Goal: Task Accomplishment & Management: Use online tool/utility

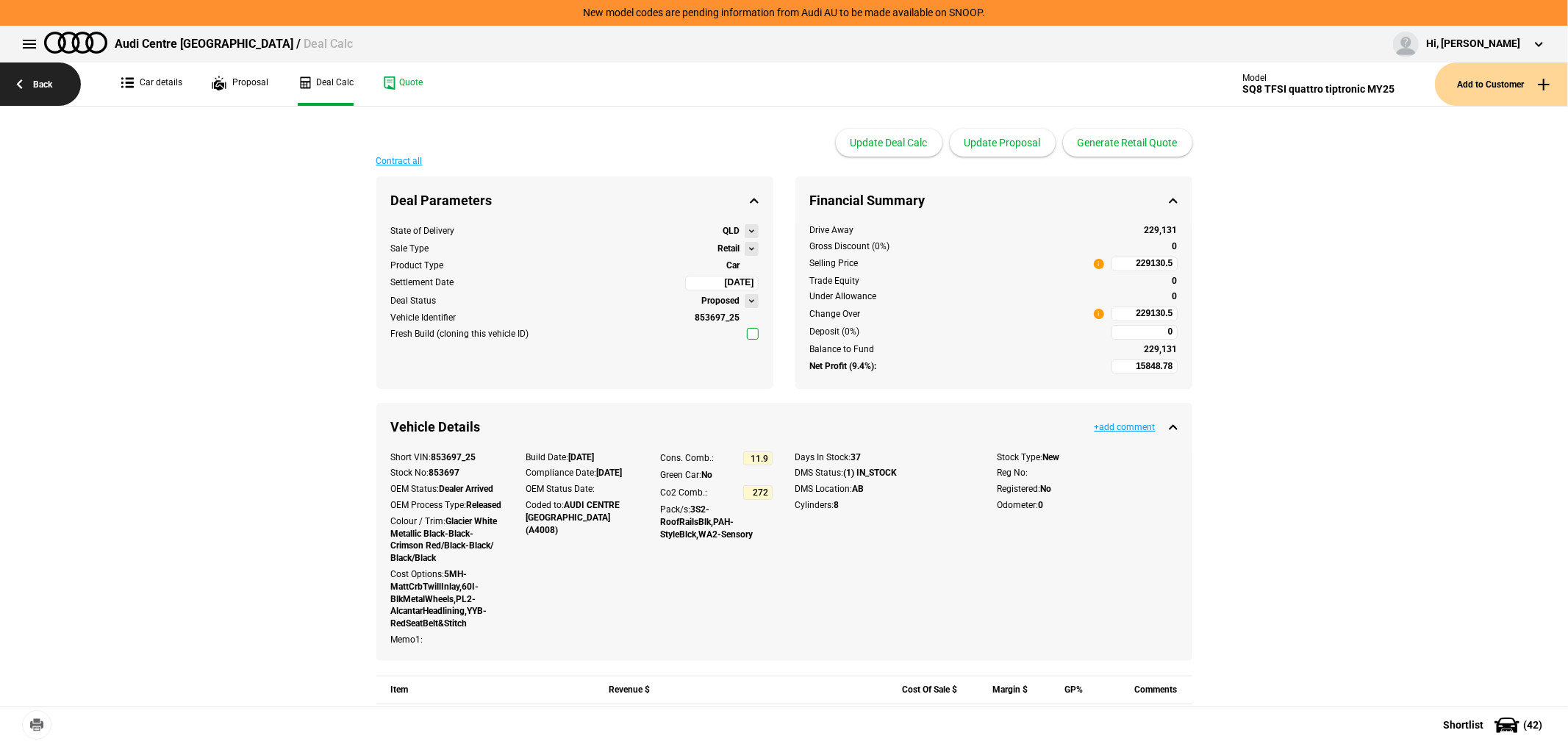
click at [39, 79] on link "Back" at bounding box center [40, 85] width 81 height 43
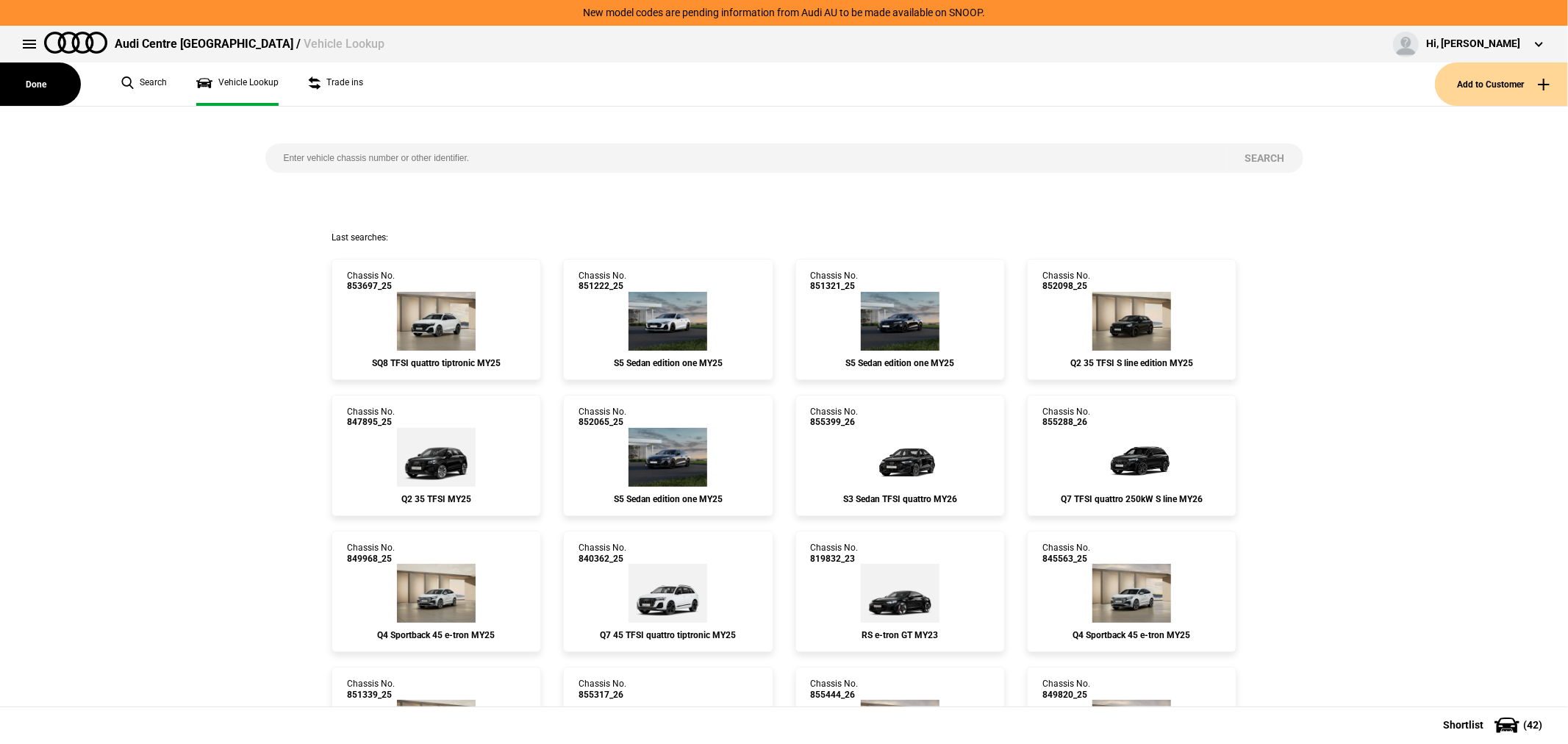
click at [341, 149] on input "search" at bounding box center [746, 158] width 961 height 29
paste input "853941"
type input "853941"
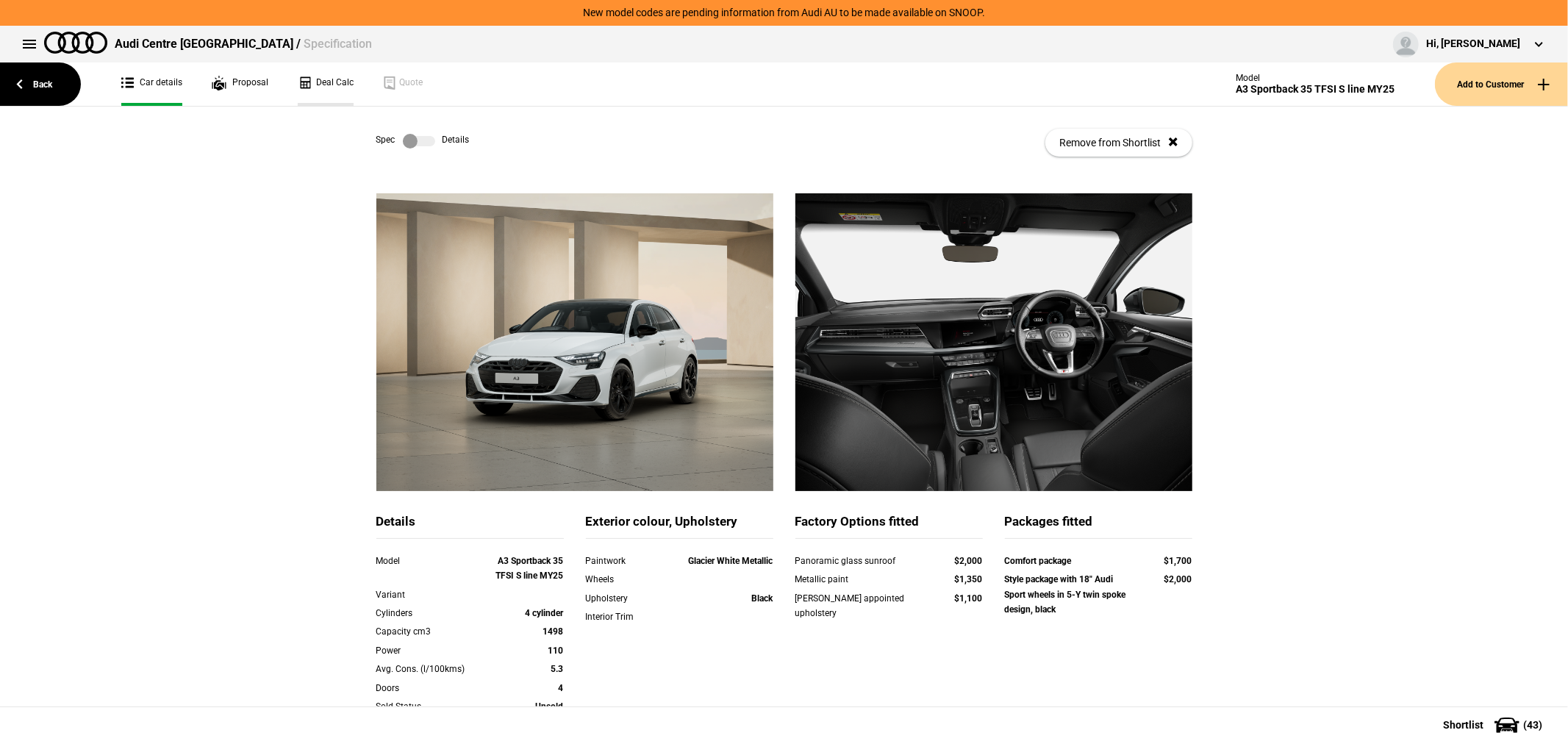
click at [302, 81] on link "Deal Calc" at bounding box center [325, 85] width 56 height 43
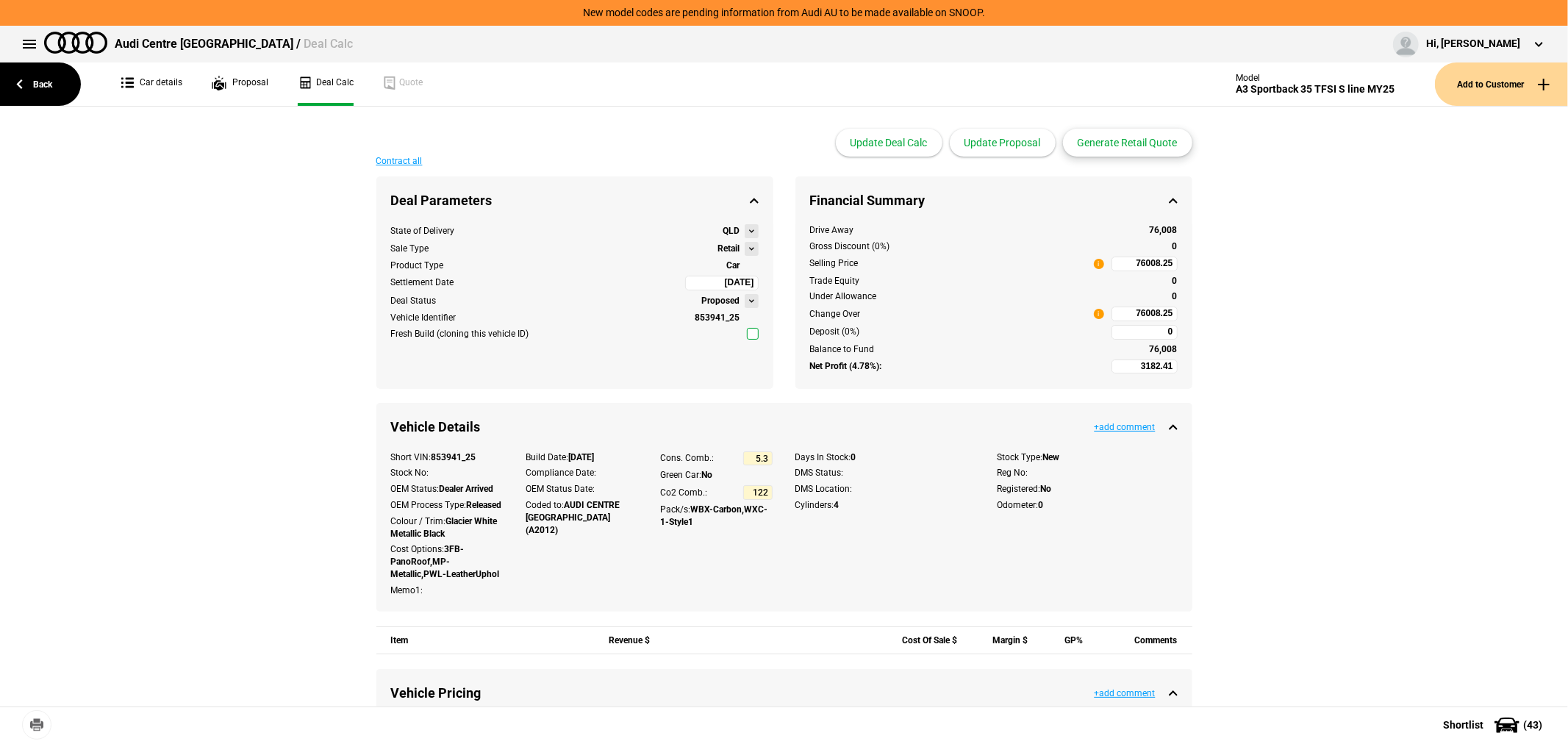
click at [1107, 141] on button "Generate Retail Quote" at bounding box center [1127, 142] width 129 height 28
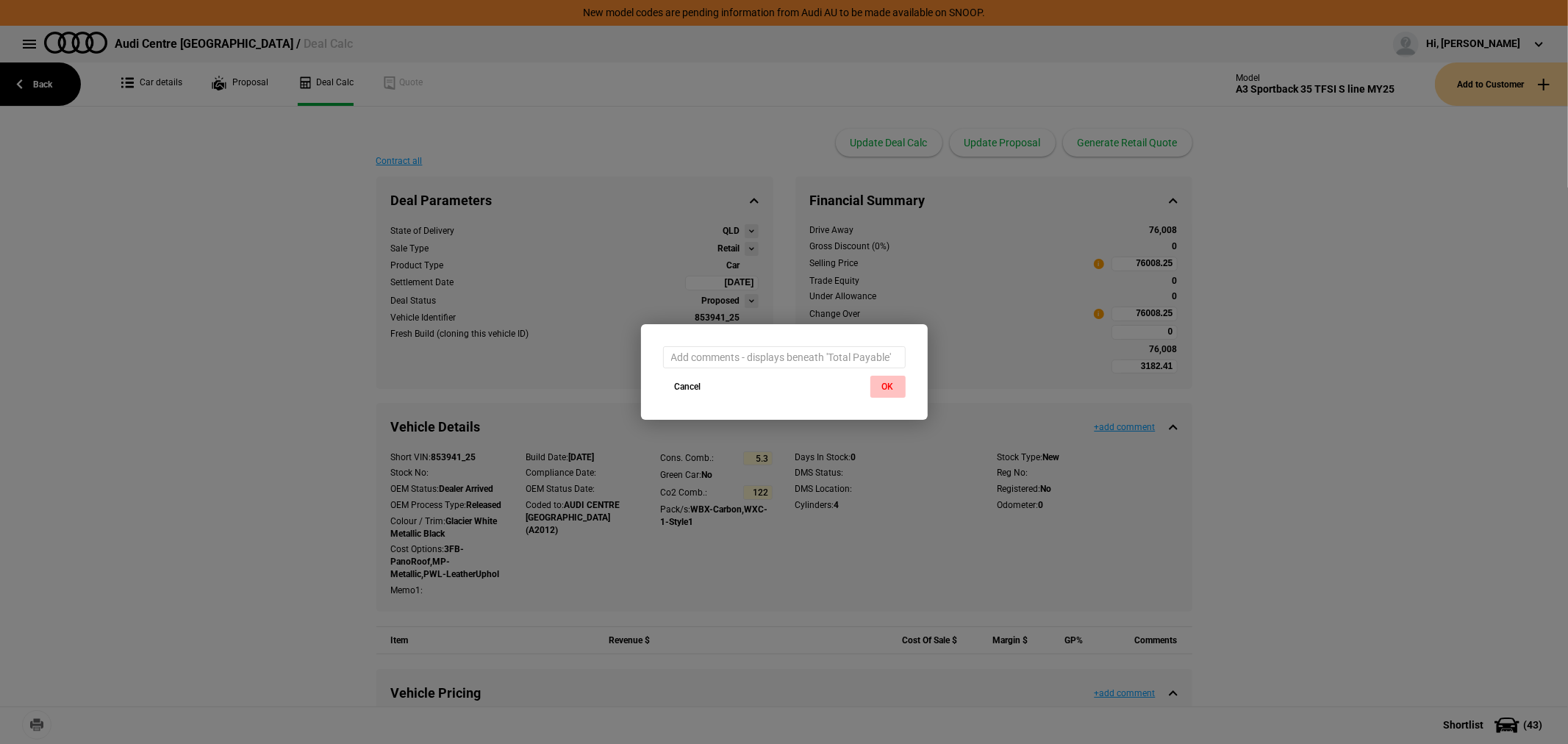
click at [886, 388] on button "OK" at bounding box center [887, 386] width 35 height 22
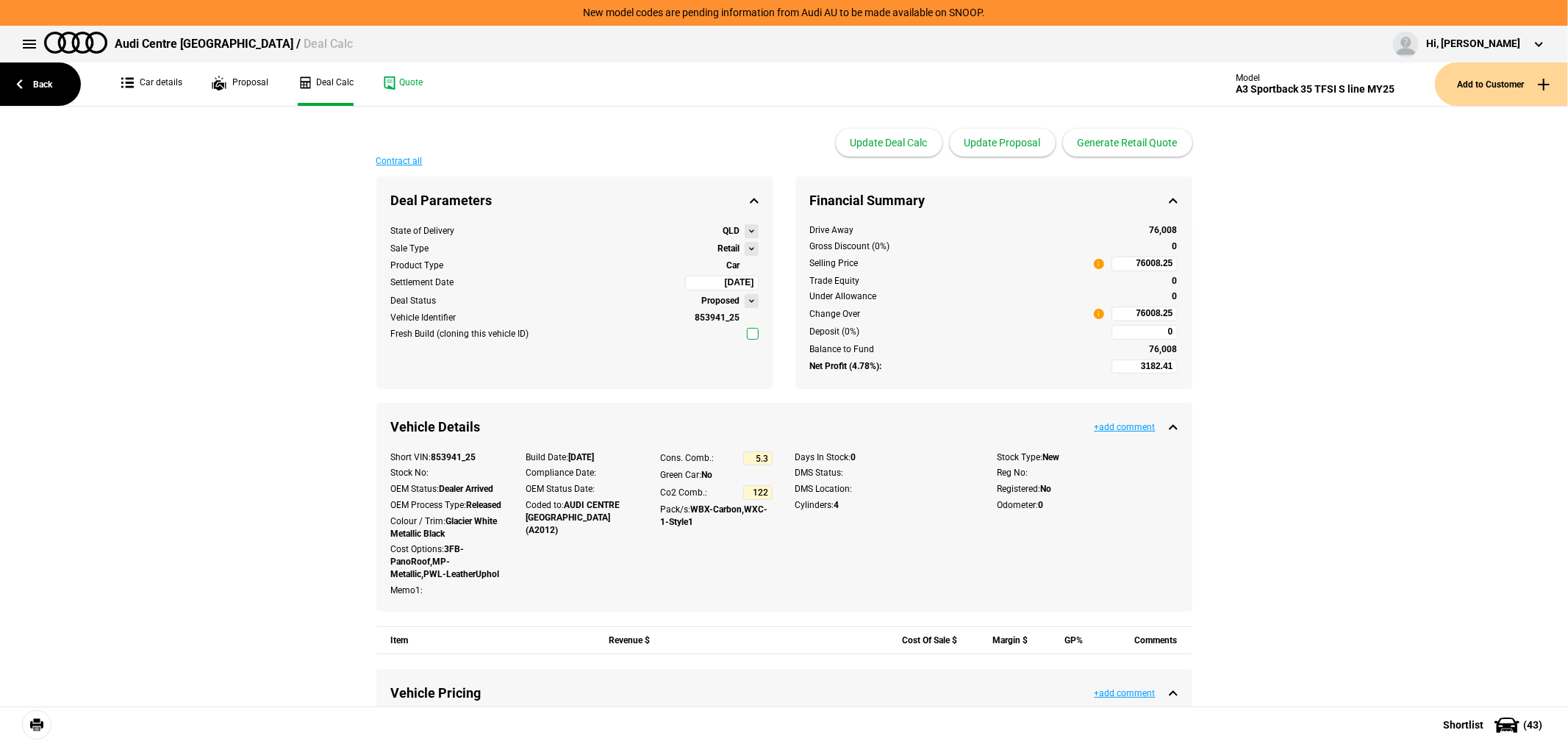
click at [34, 733] on link at bounding box center [36, 725] width 29 height 29
click at [415, 72] on link "Quote" at bounding box center [402, 85] width 40 height 43
click at [147, 84] on link "Car details" at bounding box center [152, 85] width 61 height 43
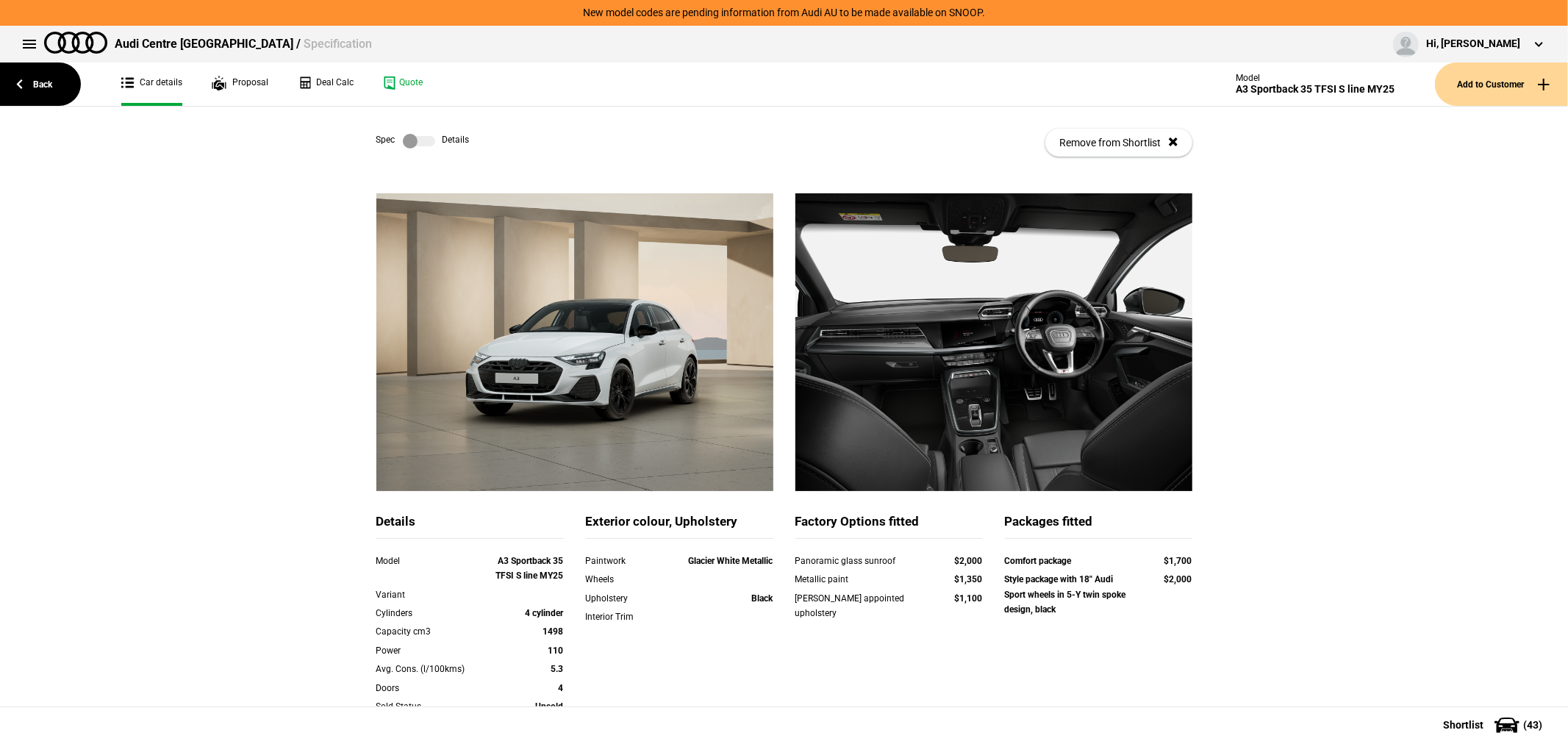
click at [402, 147] on label at bounding box center [418, 141] width 32 height 15
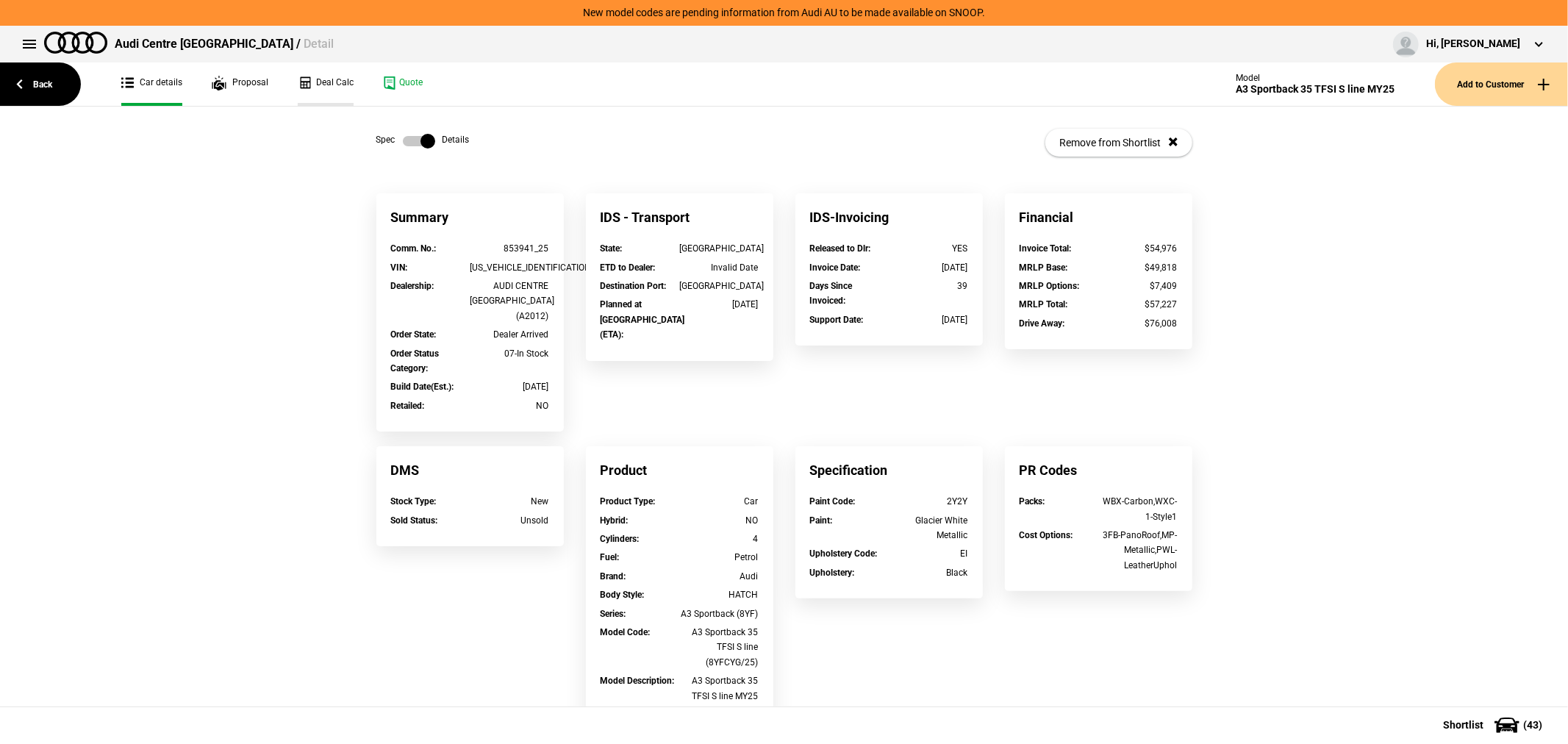
click at [323, 74] on link "Deal Calc" at bounding box center [325, 85] width 56 height 43
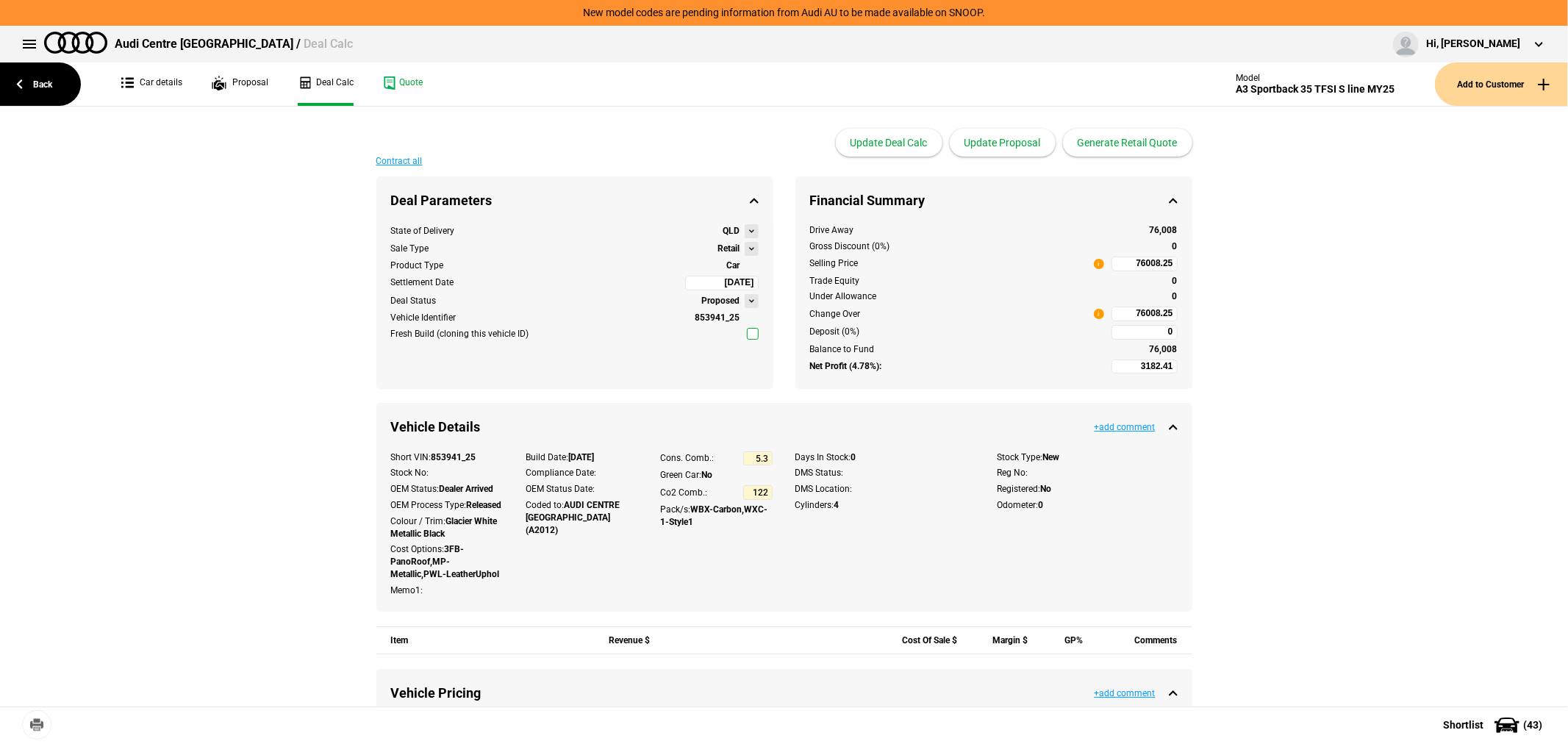
click at [1111, 262] on input "76008.25" at bounding box center [1144, 264] width 66 height 15
type input "64758"
type input "-7045.09"
type input "10227.5"
type input "64758"
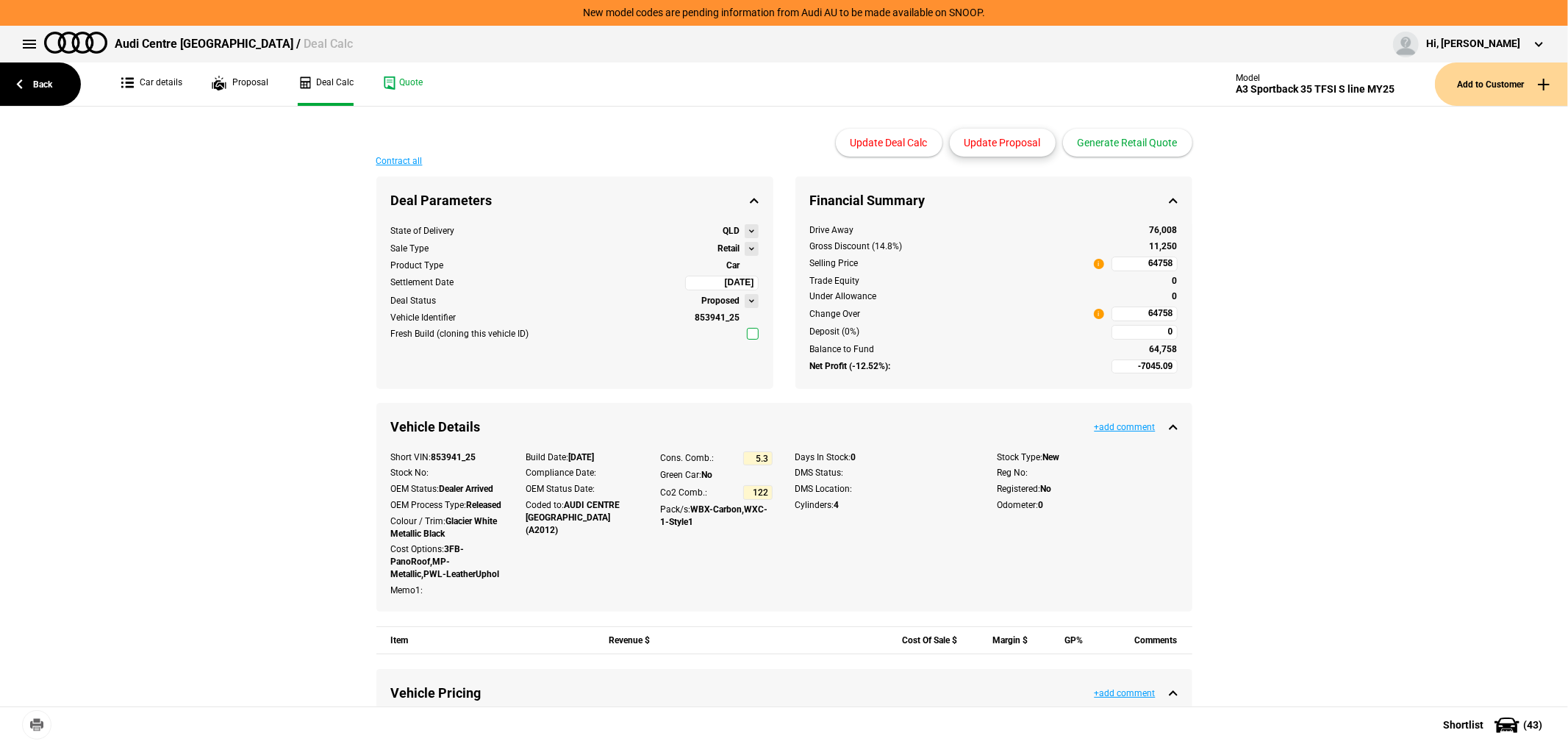
click at [1002, 138] on button "Update Proposal" at bounding box center [1002, 142] width 105 height 28
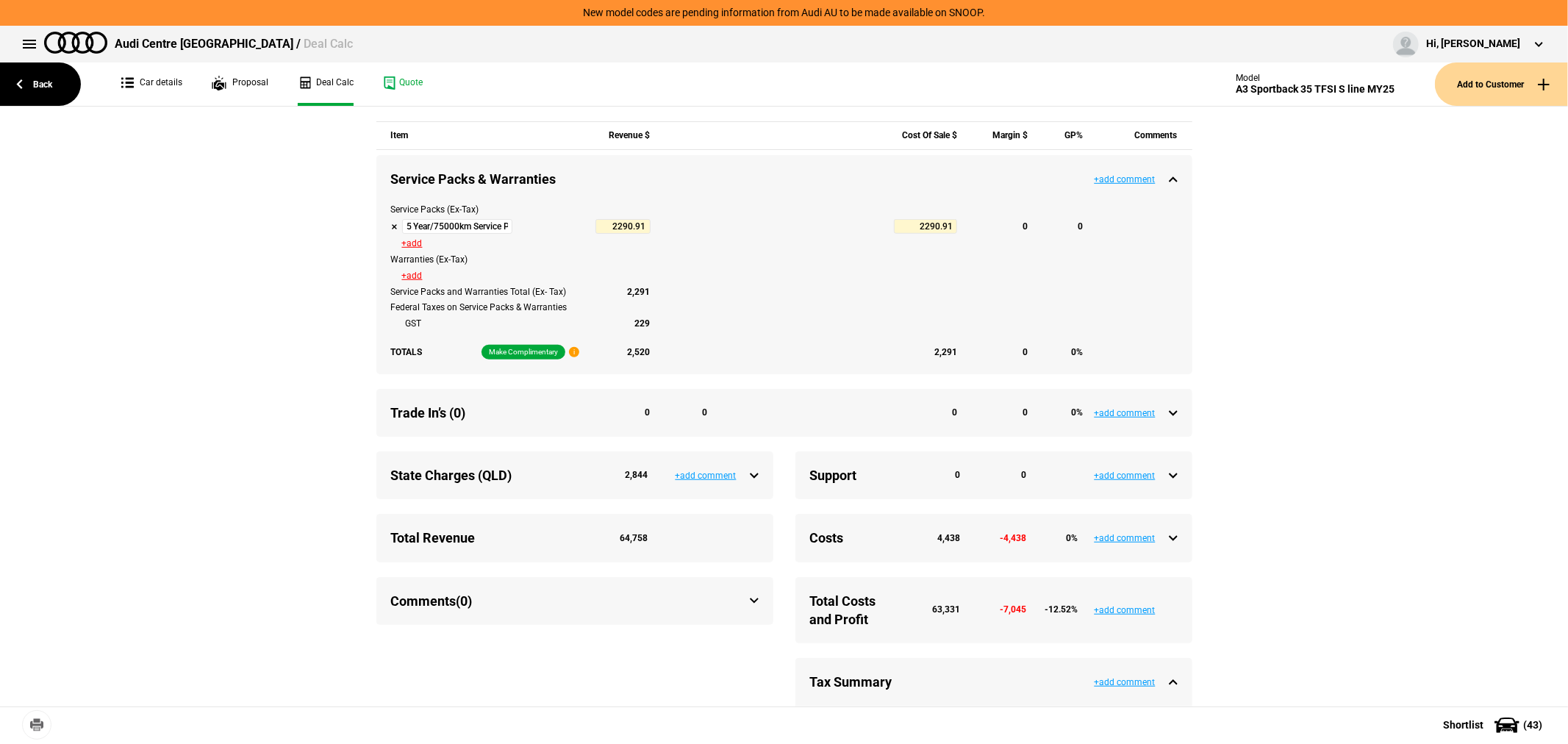
scroll to position [981, 0]
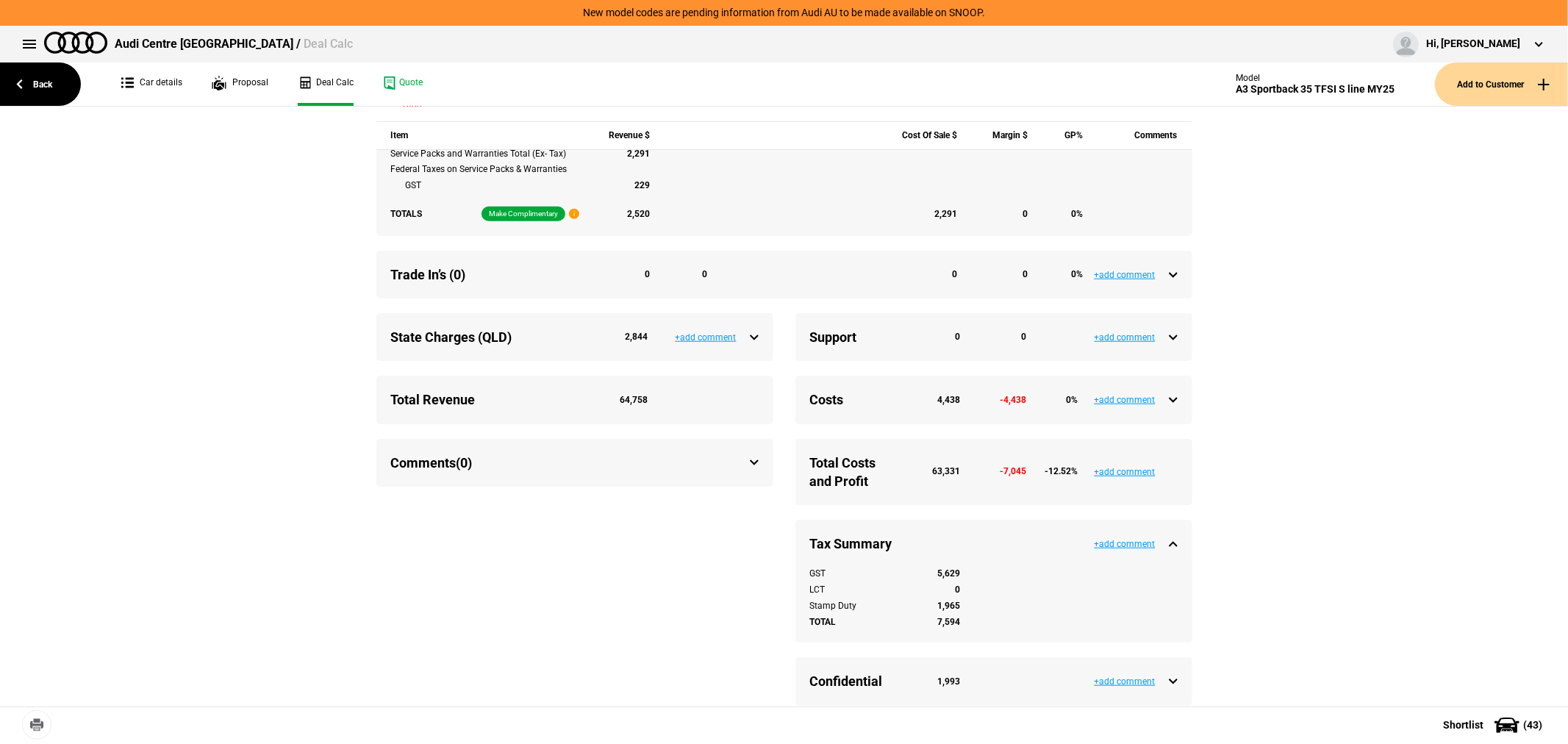
click at [1171, 348] on div "Support 0 0 +add comment" at bounding box center [993, 338] width 397 height 48
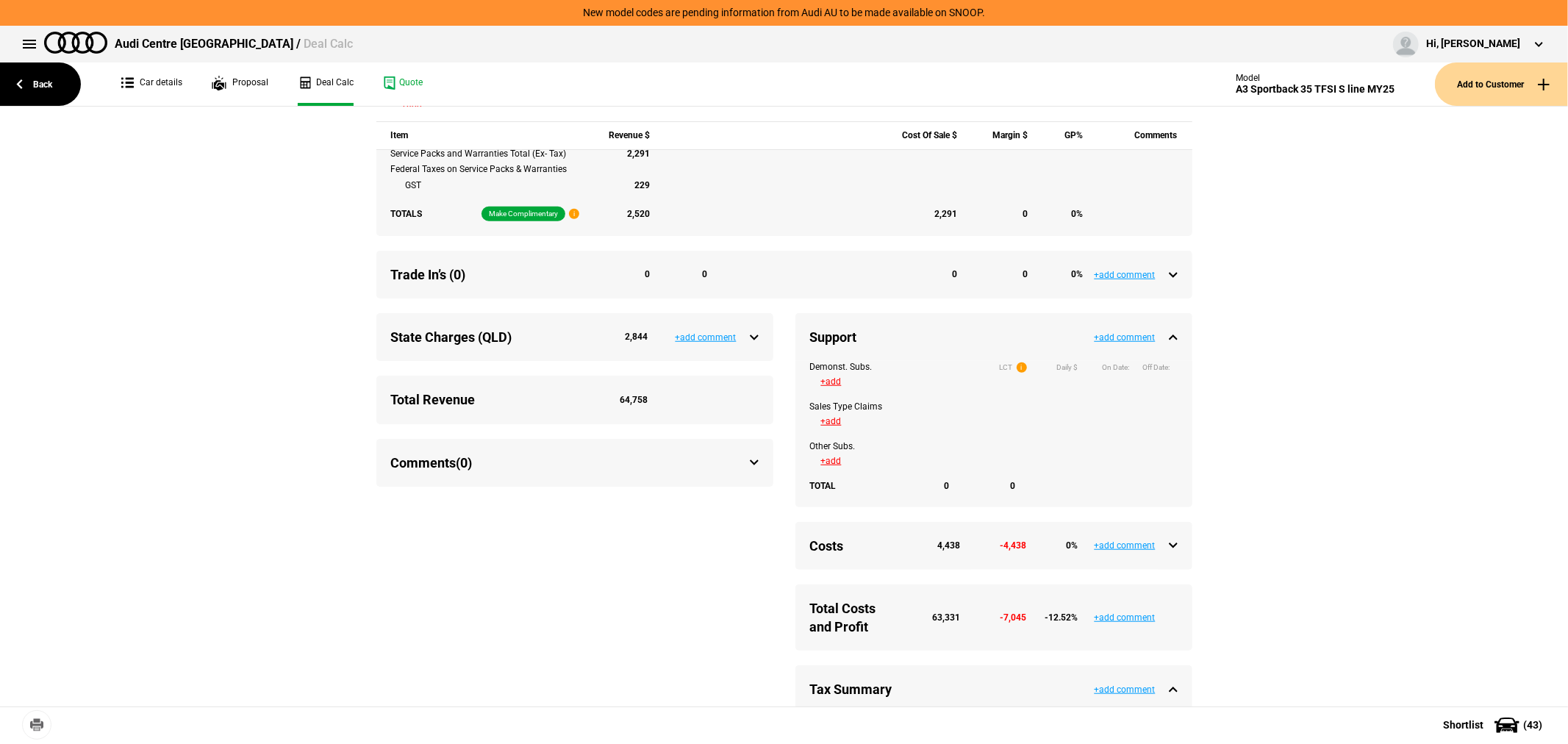
click at [1171, 348] on div "Support 0 0 +add comment" at bounding box center [993, 338] width 397 height 48
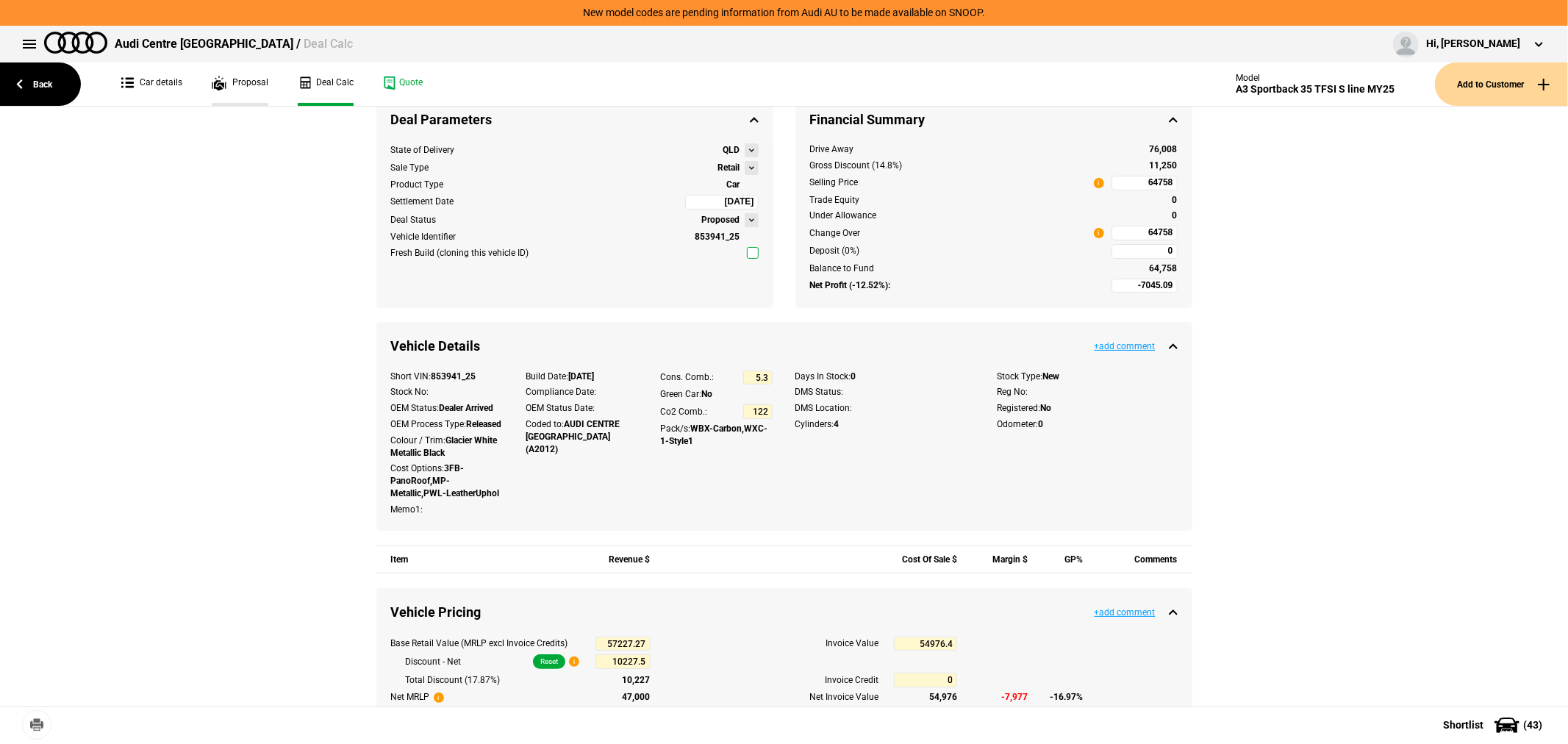
scroll to position [0, 0]
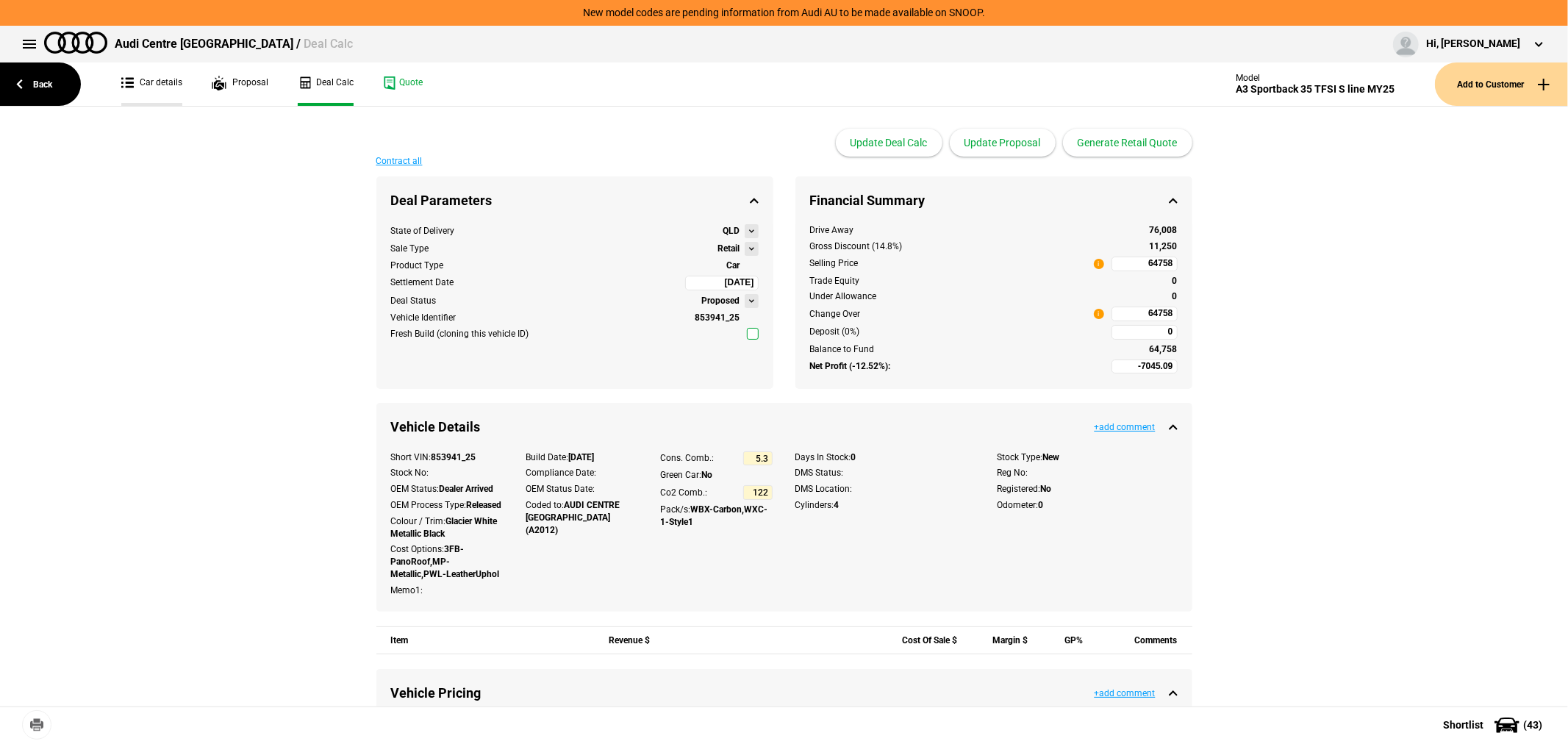
click at [159, 81] on link "Car details" at bounding box center [152, 85] width 61 height 43
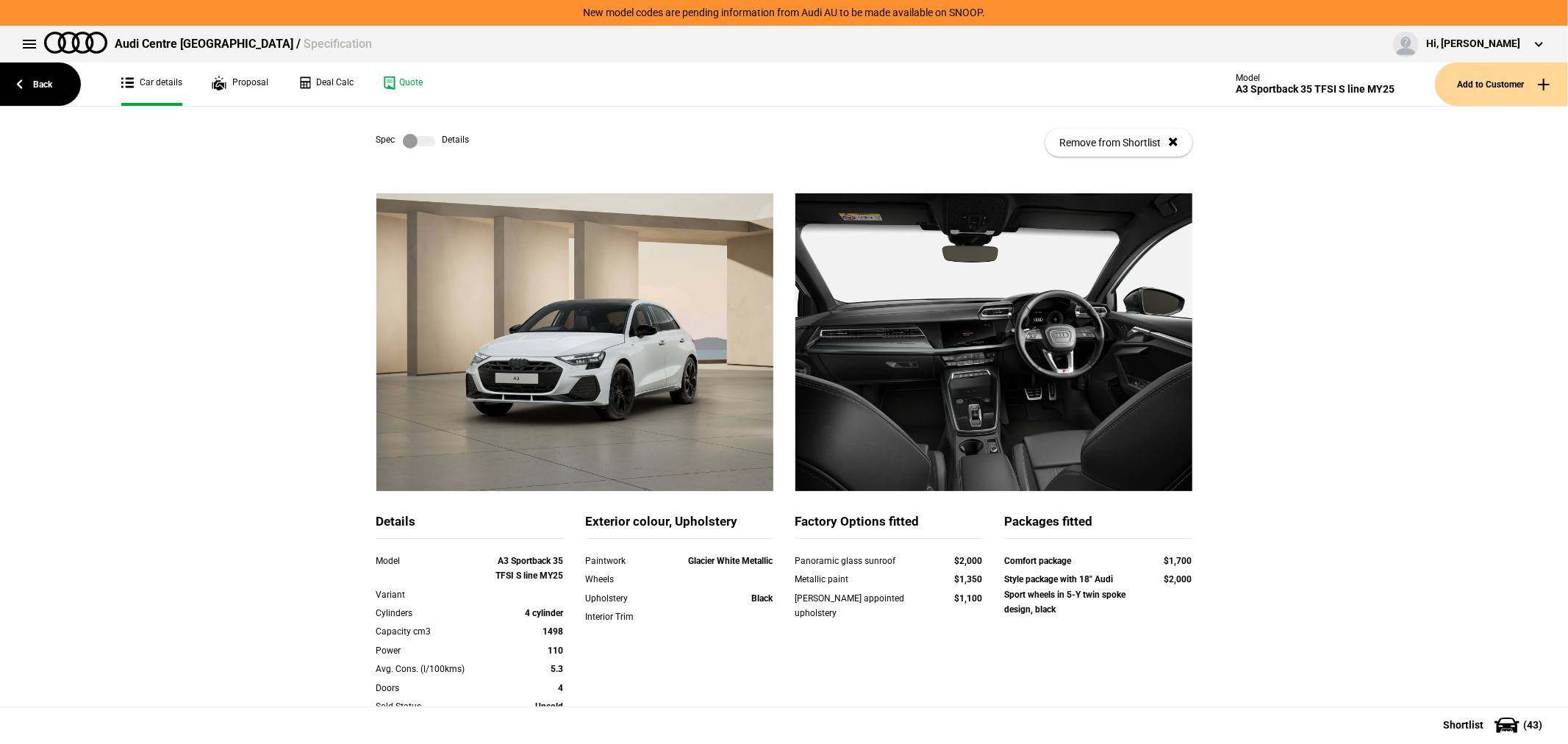
click at [402, 138] on label at bounding box center [418, 141] width 32 height 15
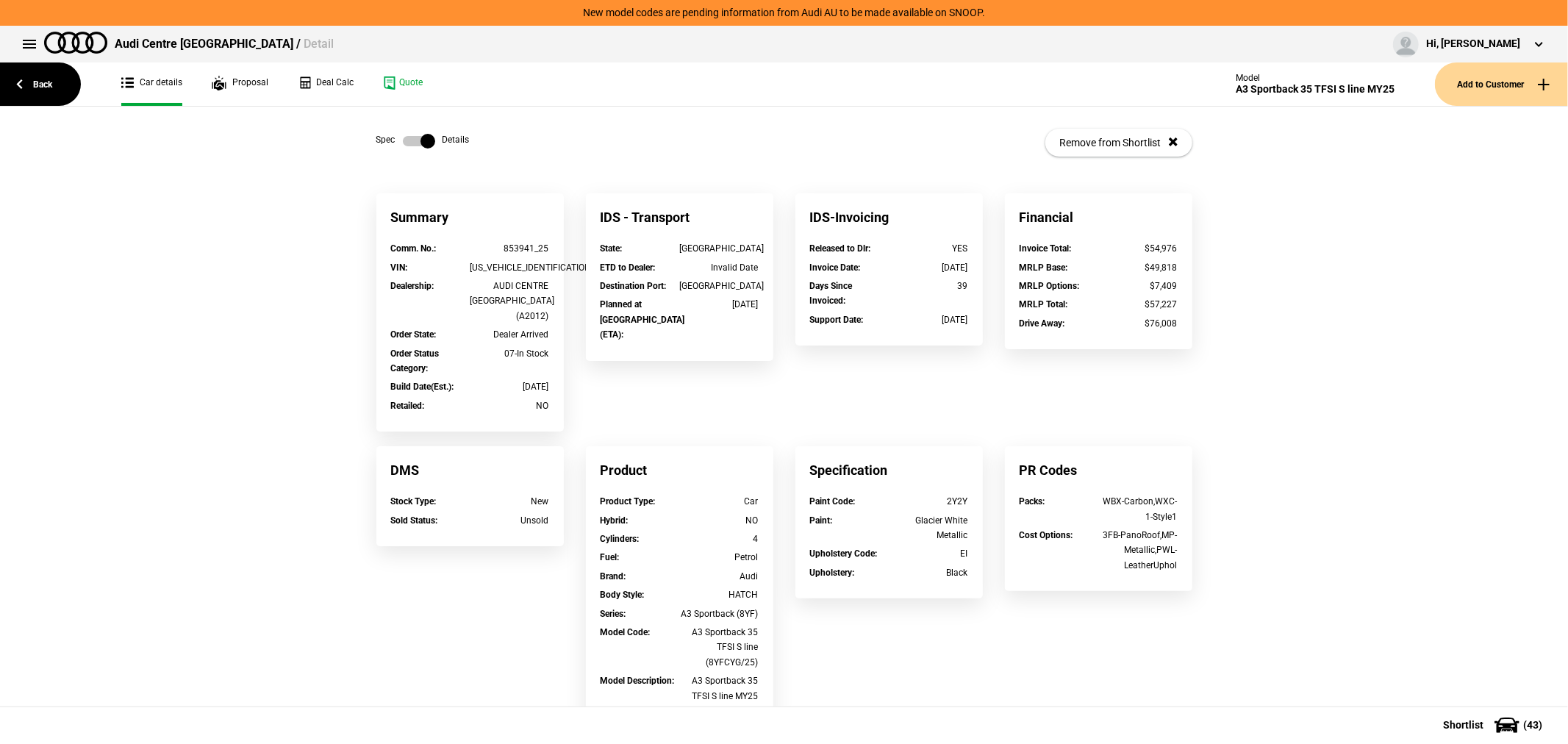
click at [160, 79] on link "Car details" at bounding box center [152, 85] width 61 height 43
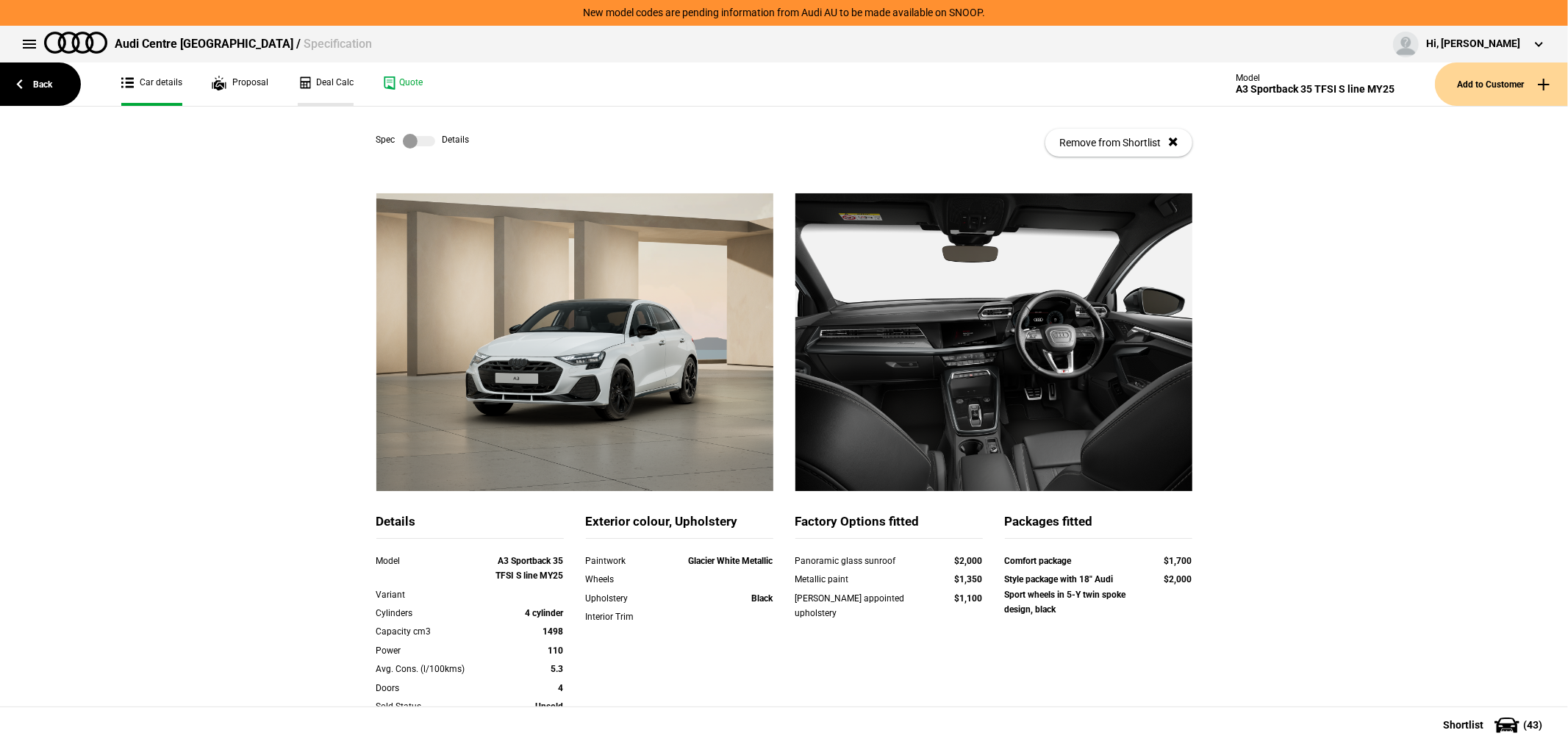
click at [319, 82] on link "Deal Calc" at bounding box center [325, 85] width 56 height 43
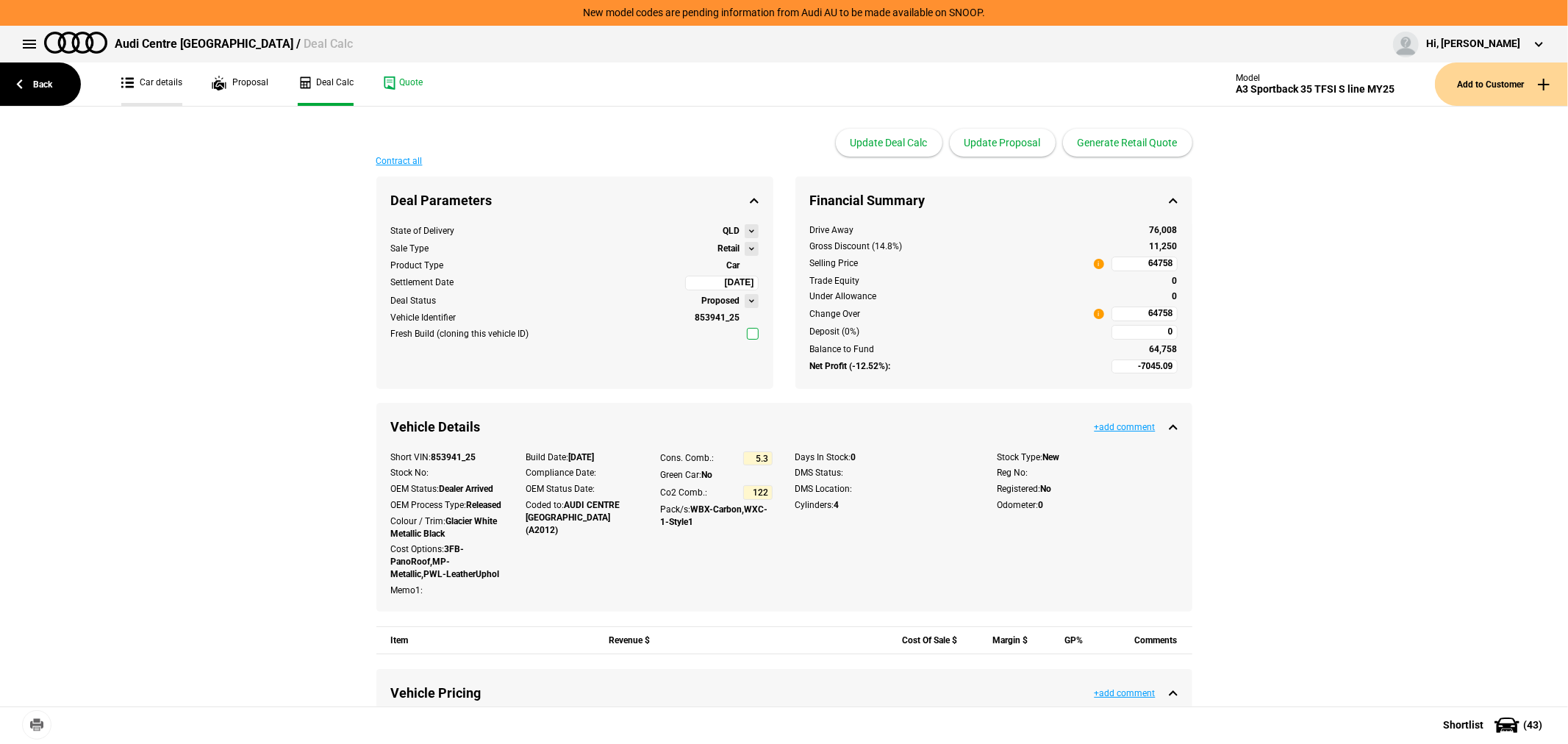
click at [173, 75] on link "Car details" at bounding box center [152, 85] width 61 height 43
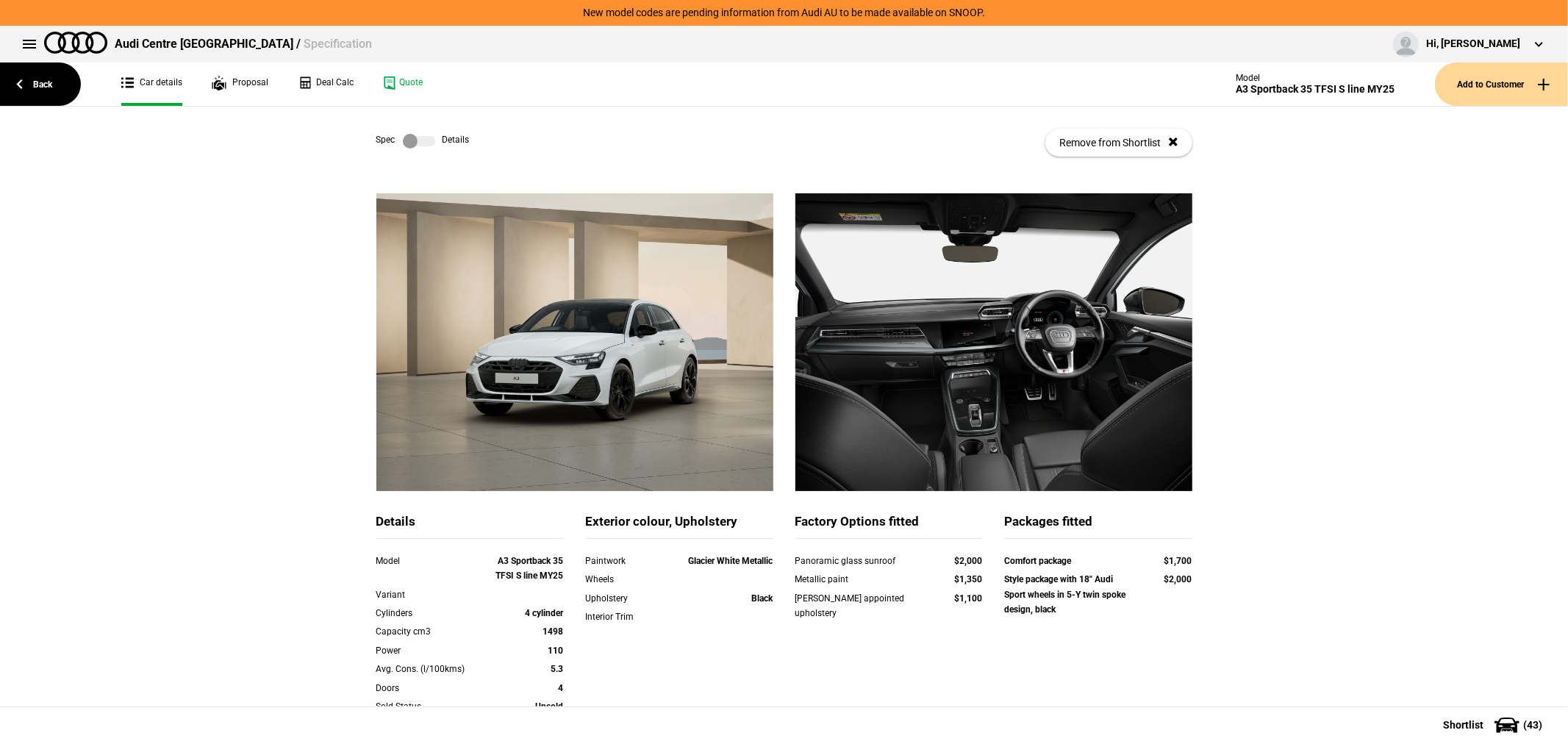
click at [402, 137] on label at bounding box center [418, 141] width 32 height 15
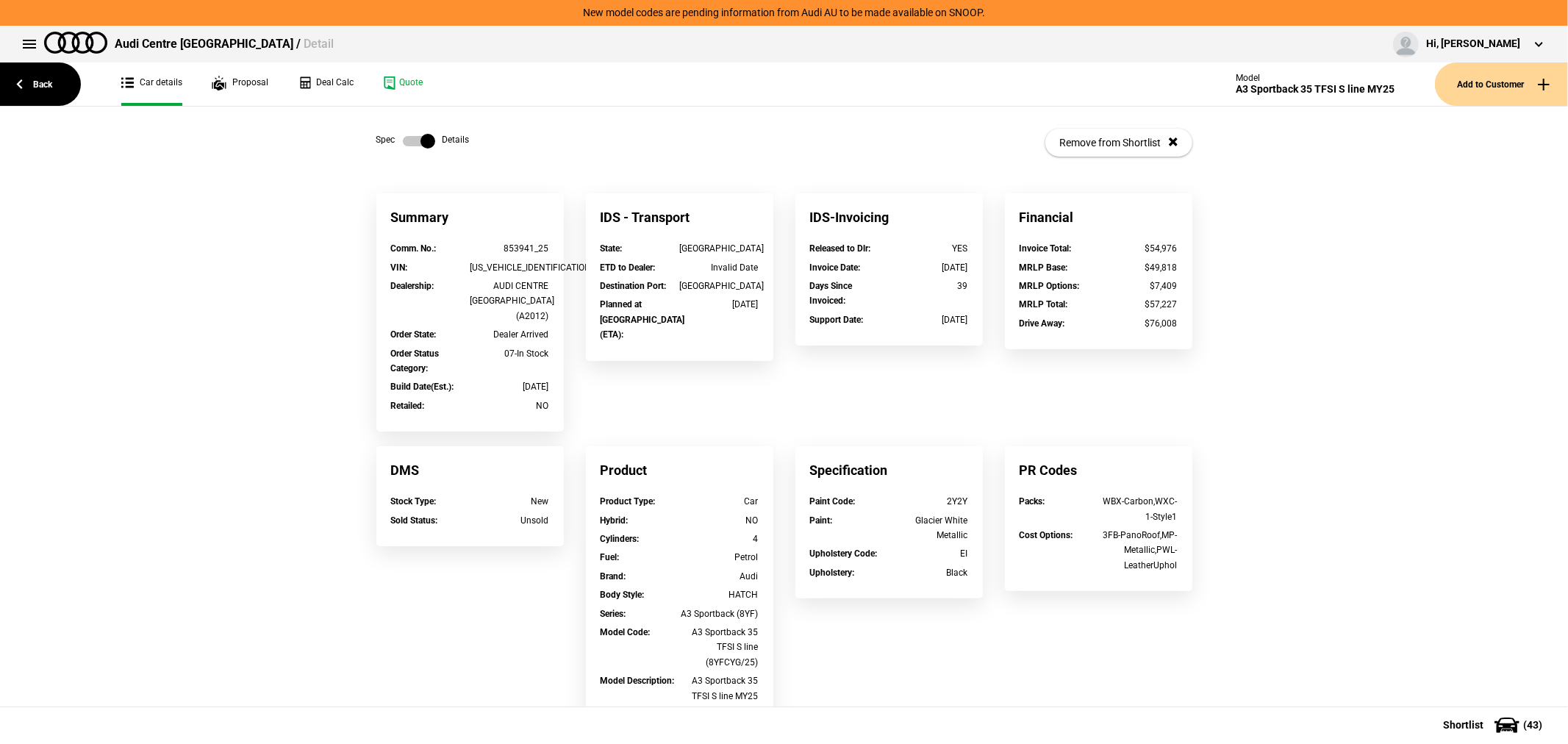
click at [406, 141] on label at bounding box center [418, 141] width 32 height 15
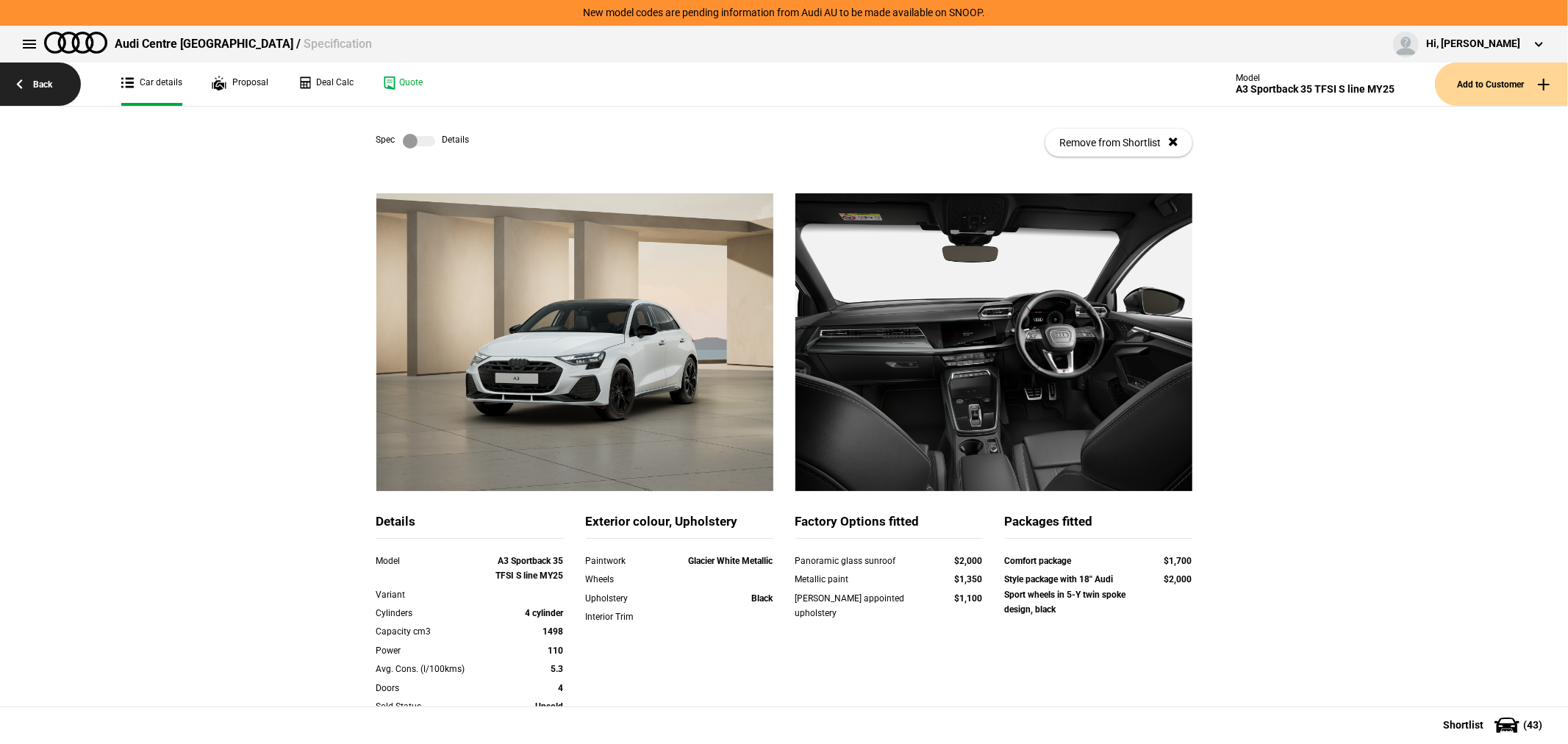
click at [38, 87] on link "Back" at bounding box center [40, 85] width 81 height 43
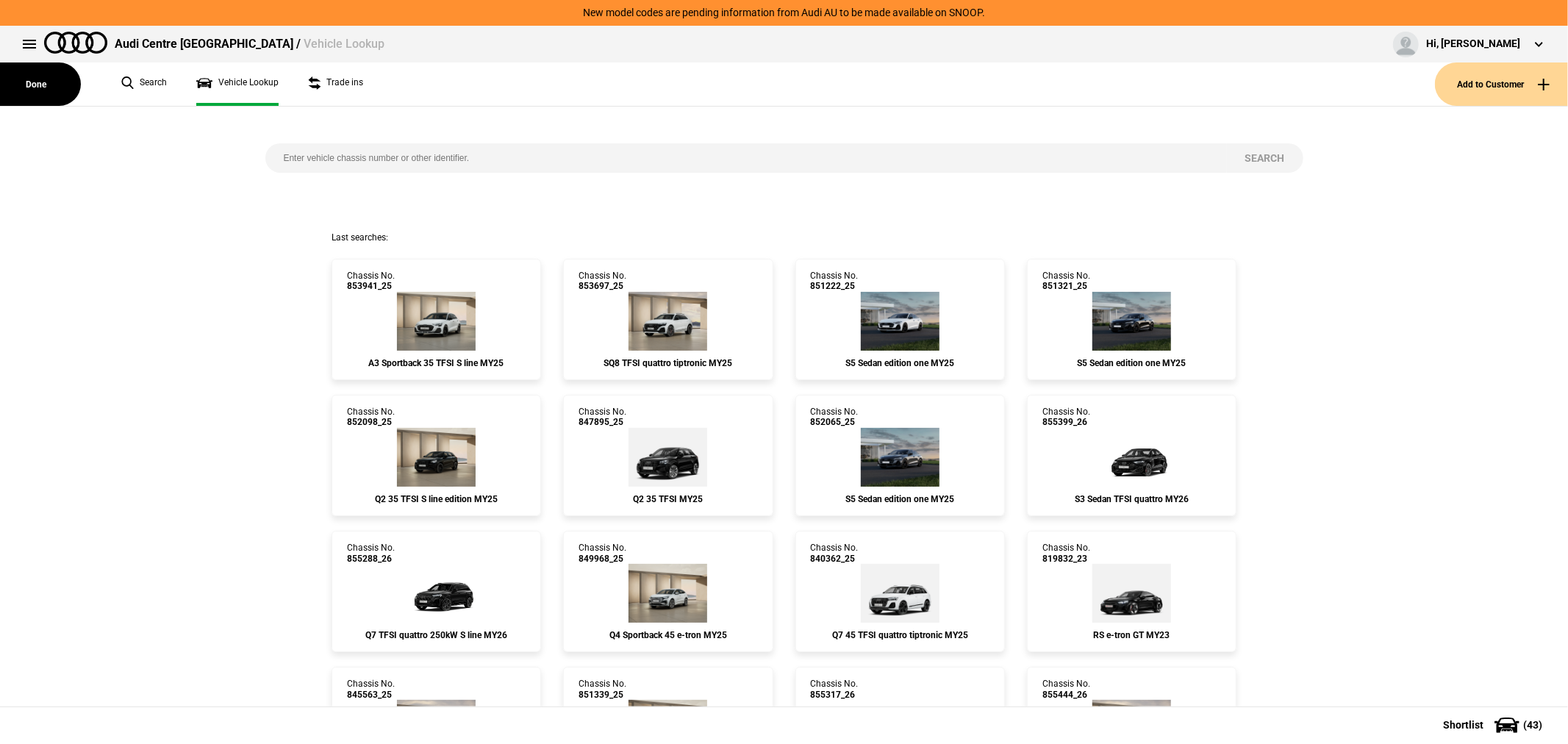
click at [409, 156] on input "search" at bounding box center [746, 158] width 961 height 29
type input "856605"
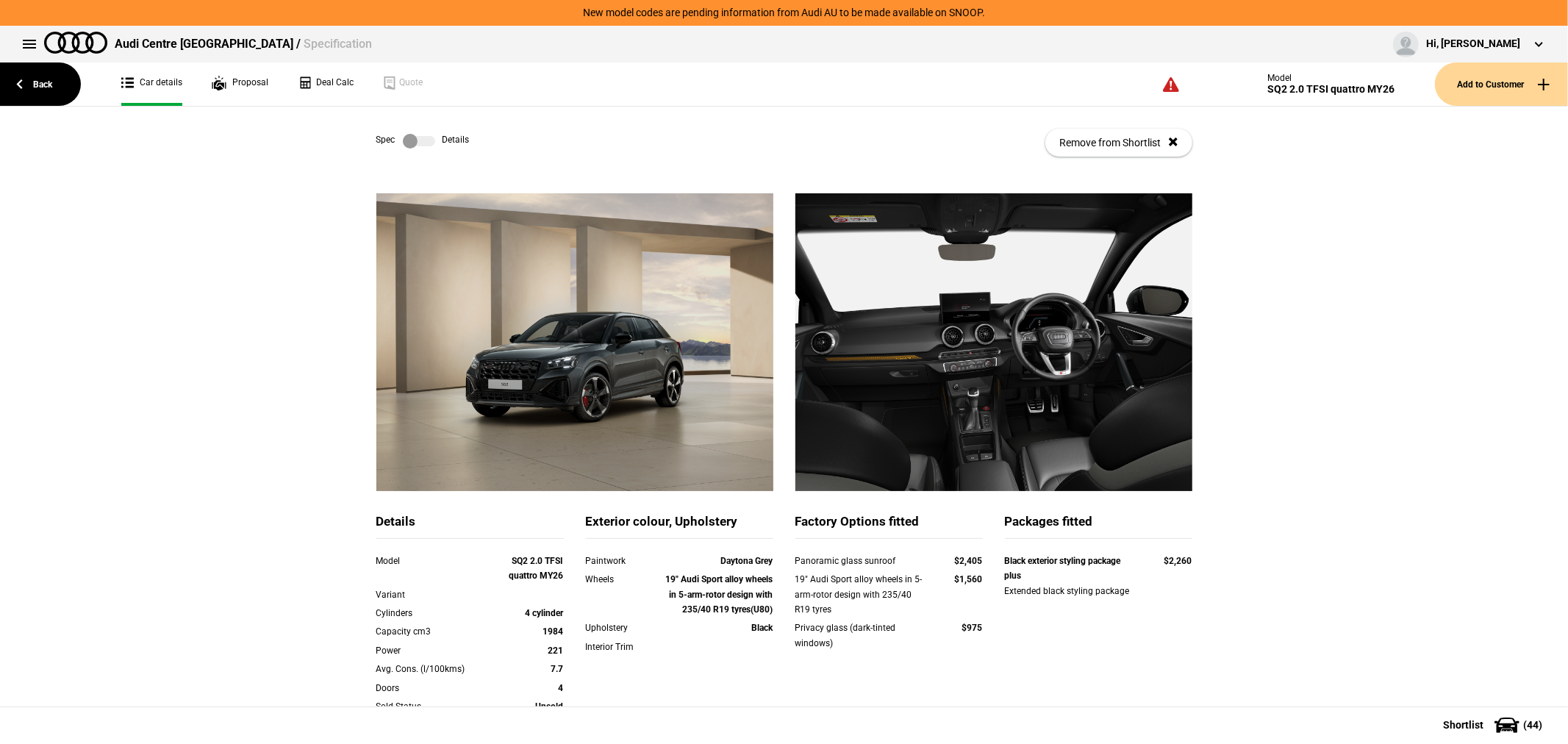
click at [408, 141] on label at bounding box center [418, 141] width 32 height 15
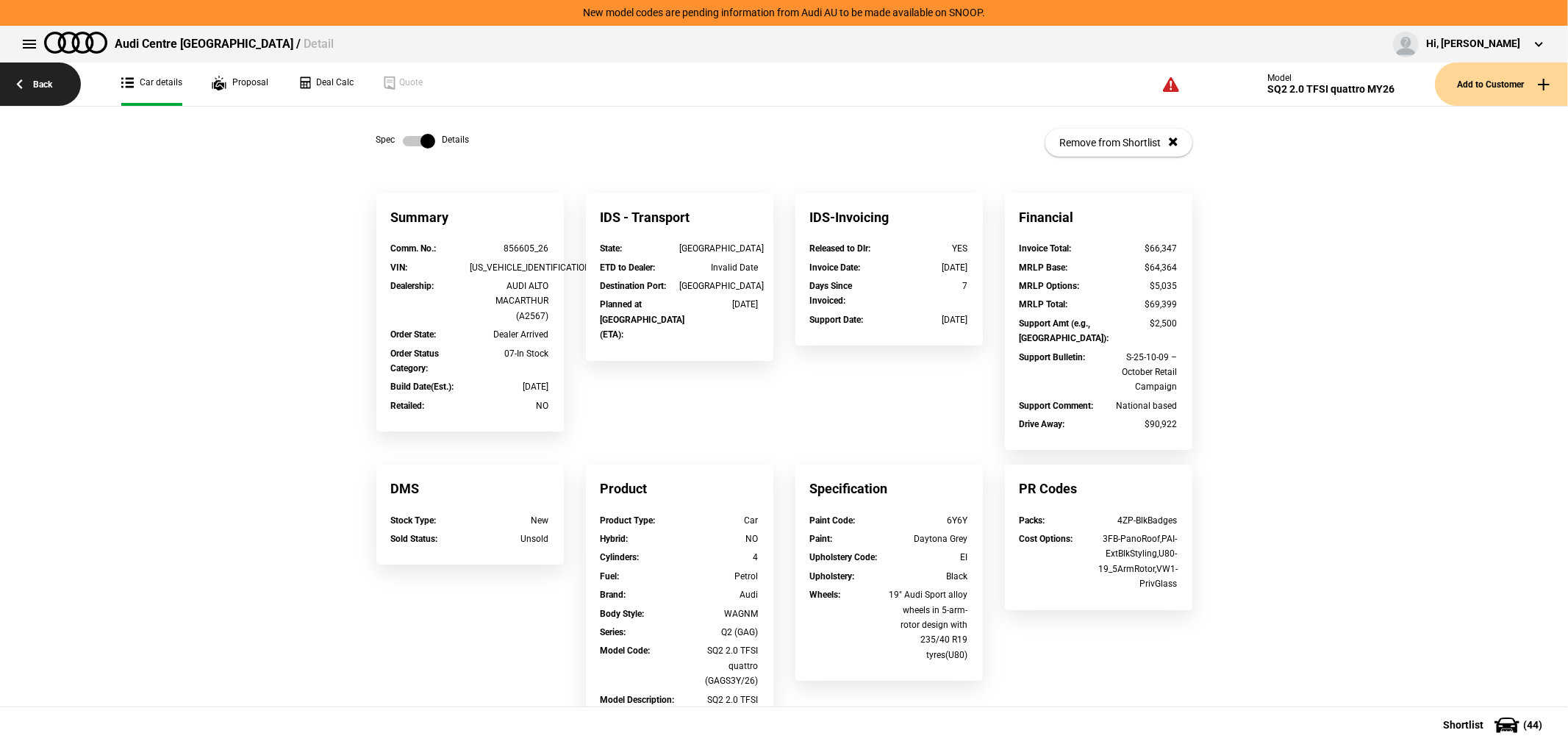
click at [52, 74] on link "Back" at bounding box center [40, 85] width 81 height 43
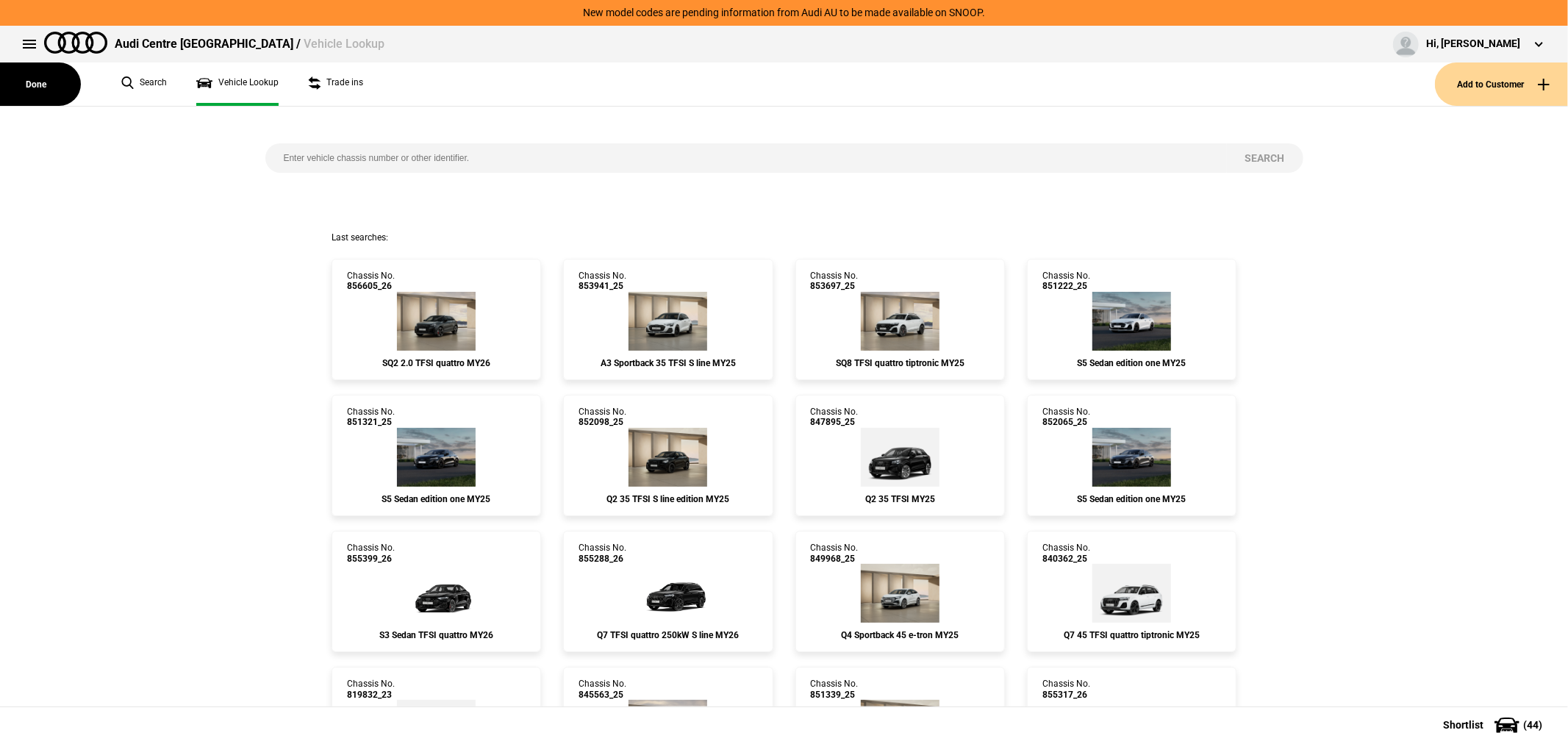
drag, startPoint x: 538, startPoint y: 156, endPoint x: 510, endPoint y: 147, distance: 29.4
click at [524, 156] on input "search" at bounding box center [746, 158] width 961 height 29
type input "855430"
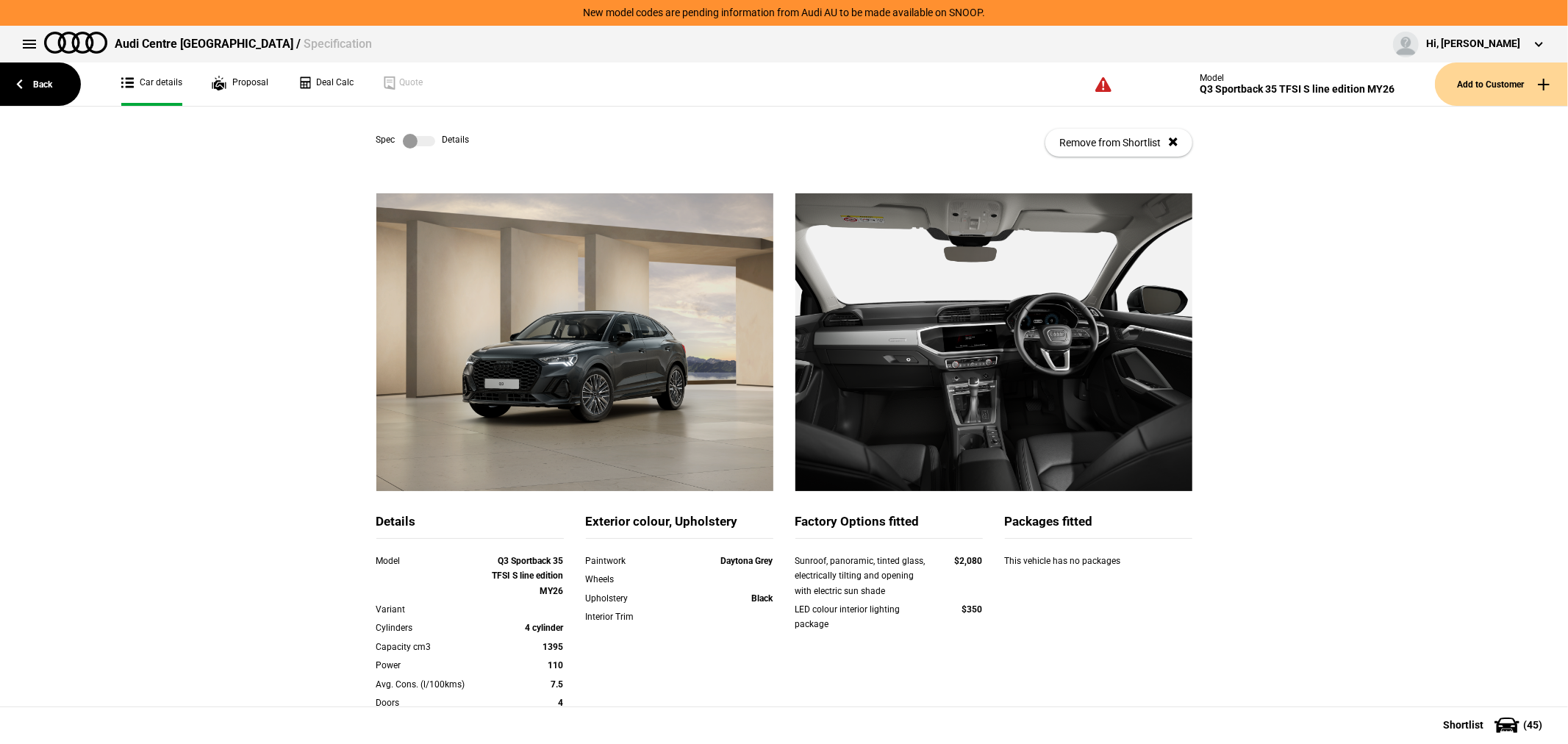
click at [406, 140] on label at bounding box center [418, 141] width 32 height 15
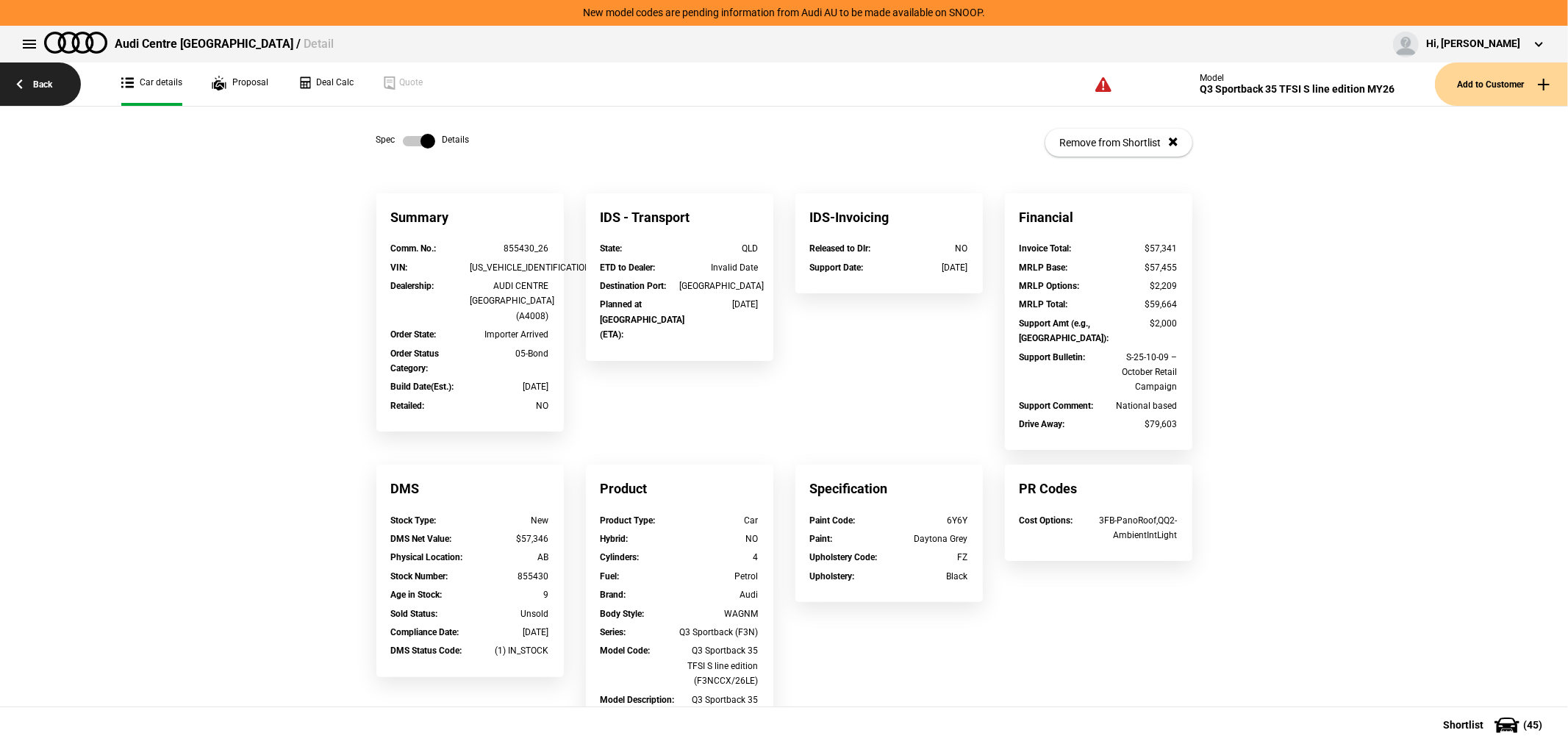
click at [41, 89] on link "Back" at bounding box center [40, 85] width 81 height 43
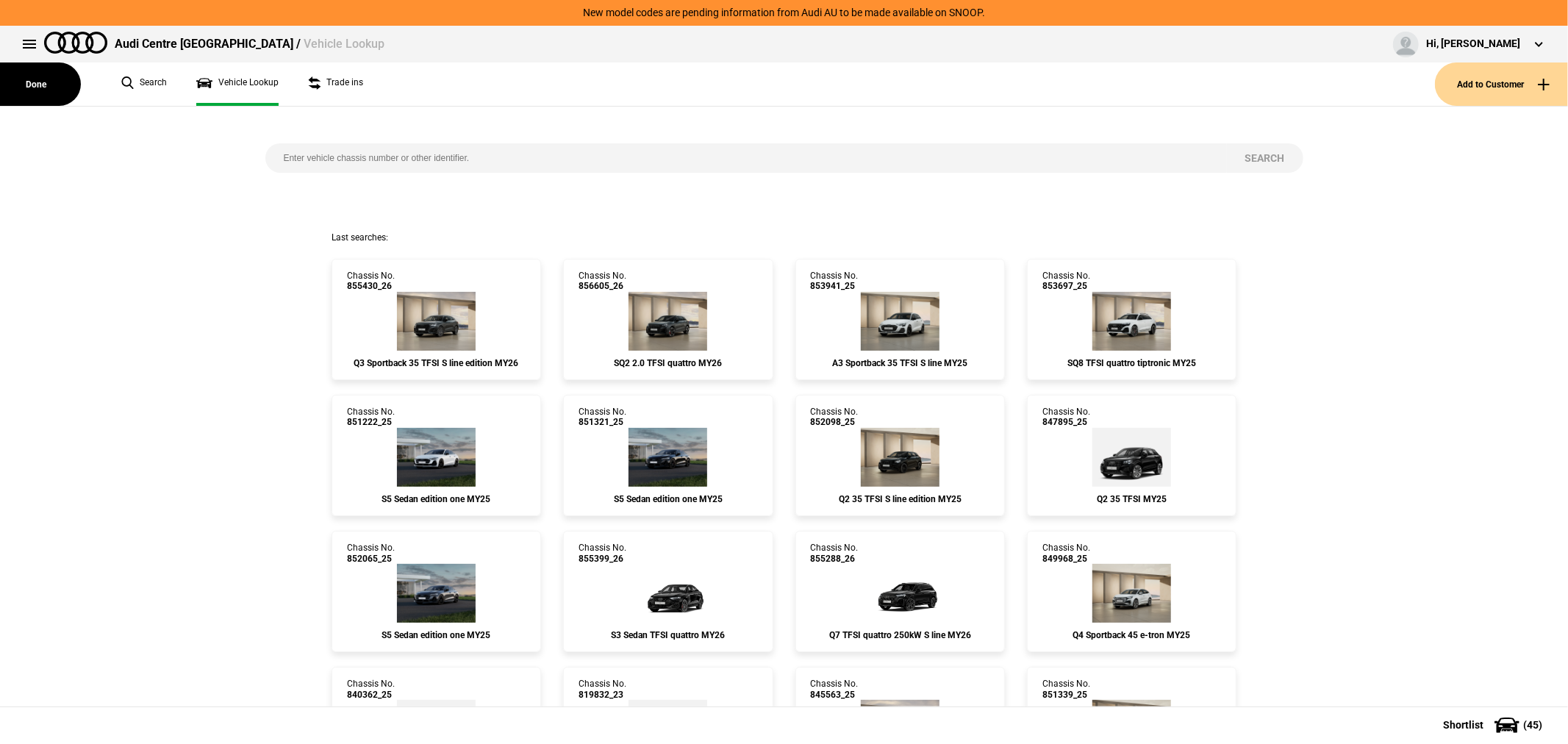
click at [417, 156] on input "search" at bounding box center [746, 158] width 961 height 29
type input "856605"
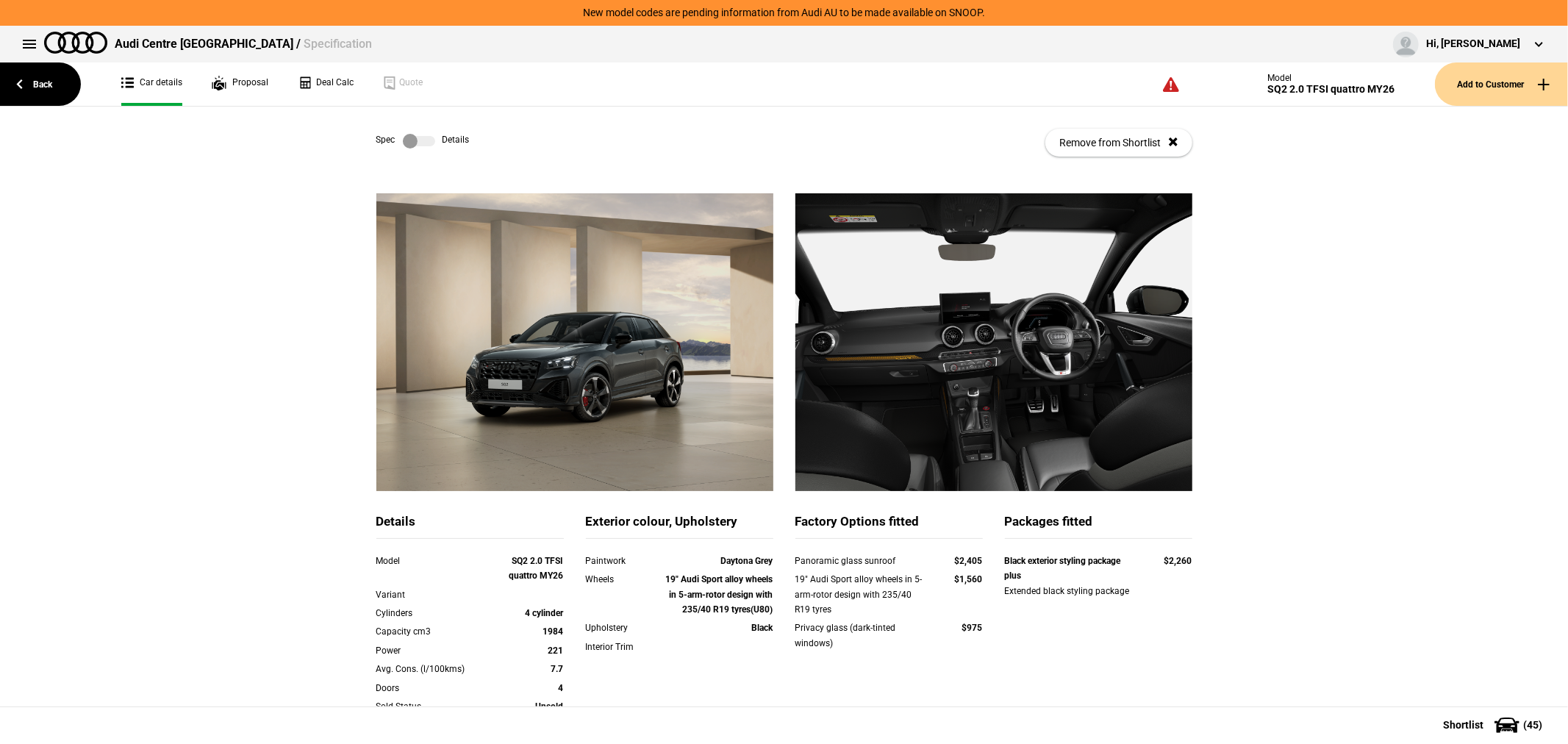
click at [432, 144] on link at bounding box center [419, 141] width 47 height 15
